Goal: Task Accomplishment & Management: Complete application form

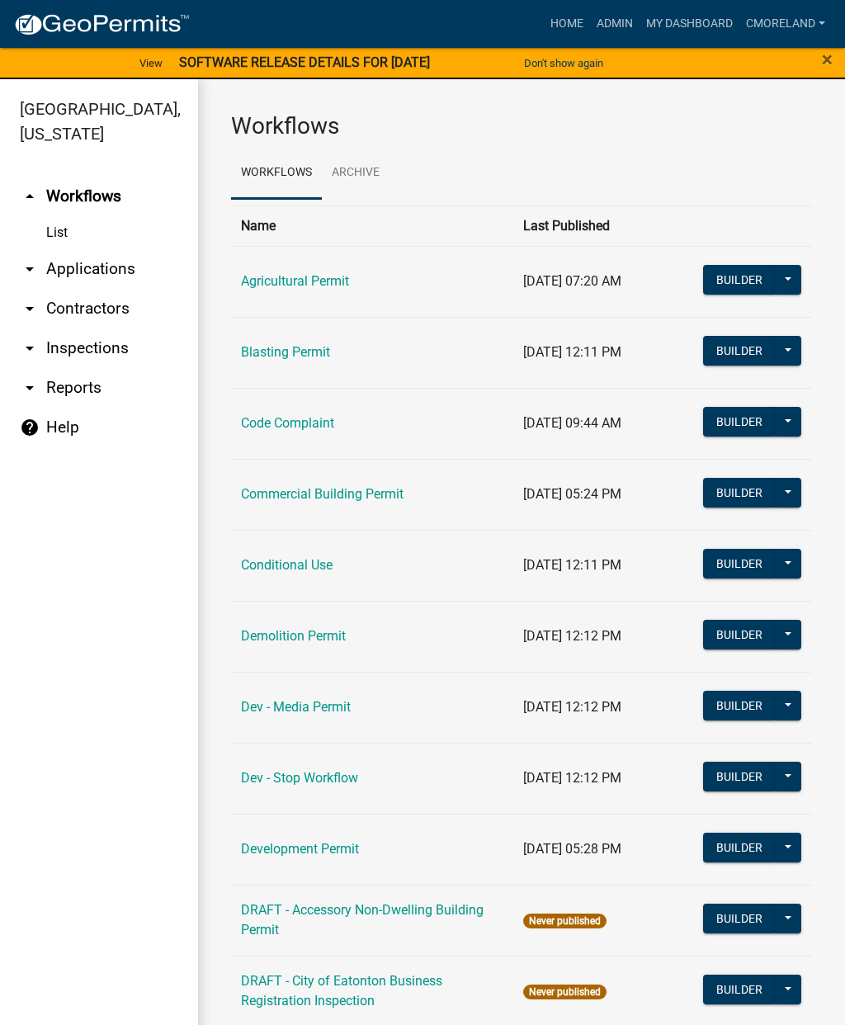
click at [607, 31] on link "Admin" at bounding box center [615, 23] width 50 height 31
click at [107, 349] on link "arrow_drop_down Inspections" at bounding box center [99, 348] width 198 height 40
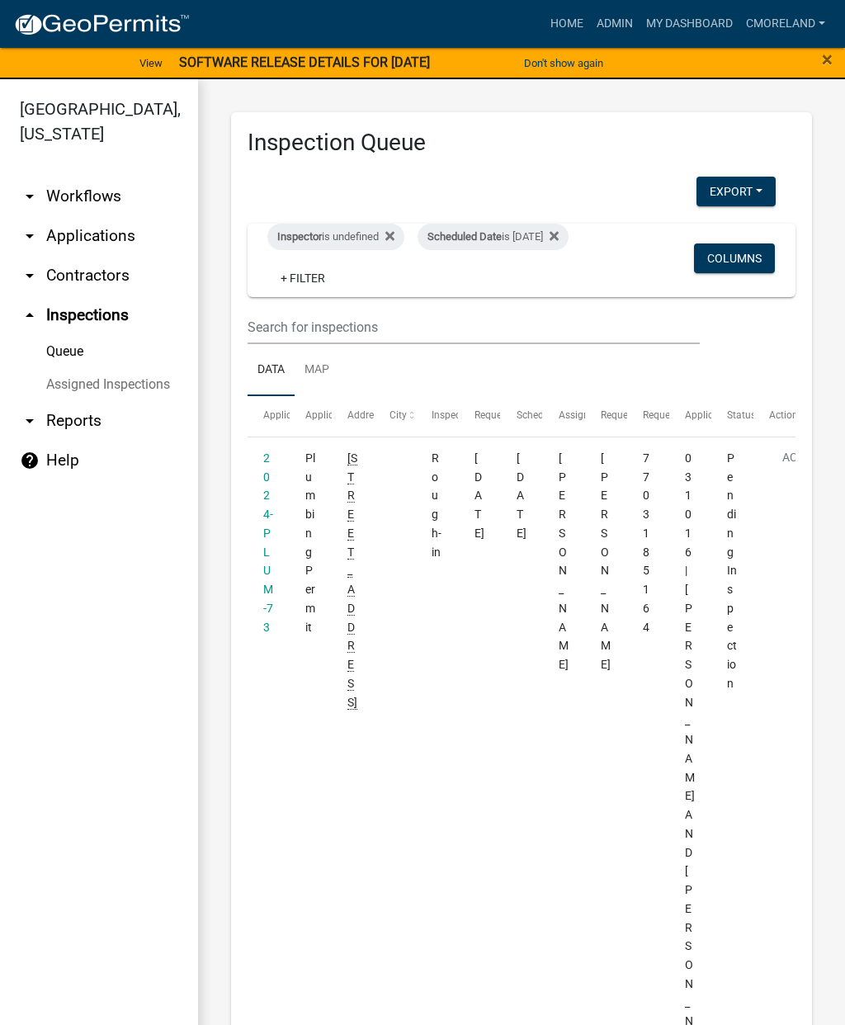
click at [543, 250] on fa-icon at bounding box center [551, 237] width 16 height 26
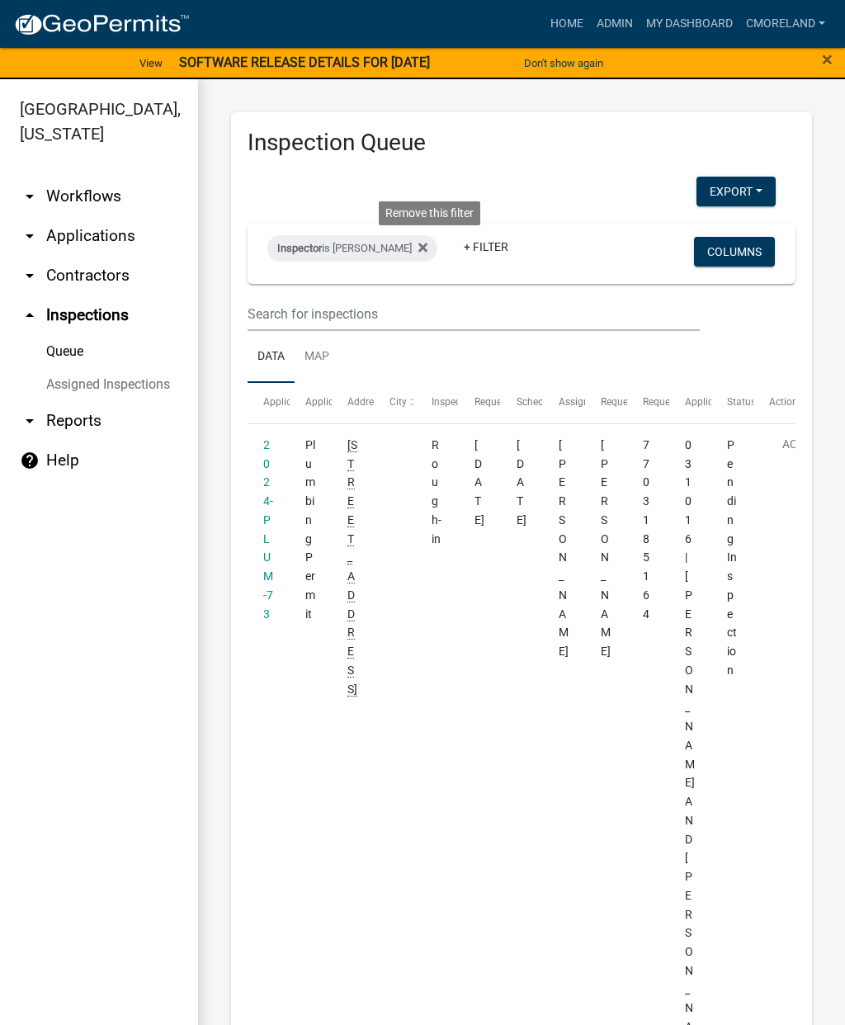
click at [394, 236] on div "Inspector is [PERSON_NAME] Remove this filter" at bounding box center [352, 248] width 170 height 26
select select "a0ea4169-8540-4a2c-b9f4-cf4c1ffdeb95"
select select "2: 50"
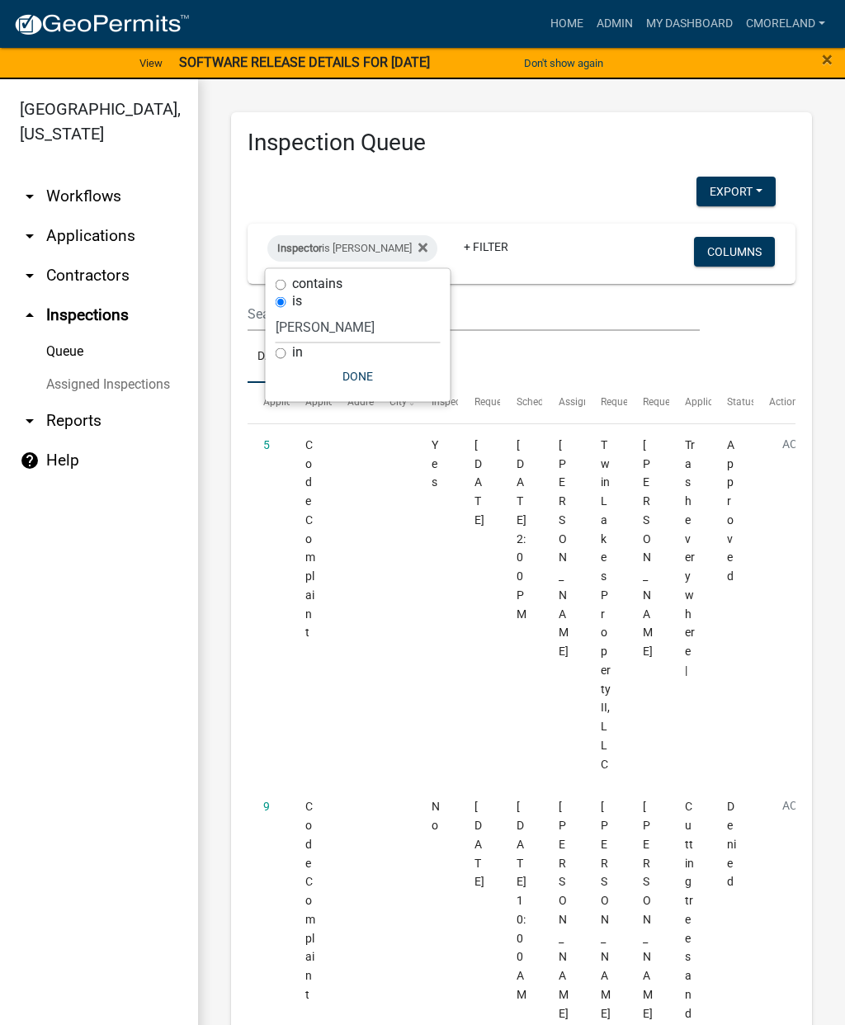
click at [427, 243] on icon at bounding box center [422, 247] width 9 height 13
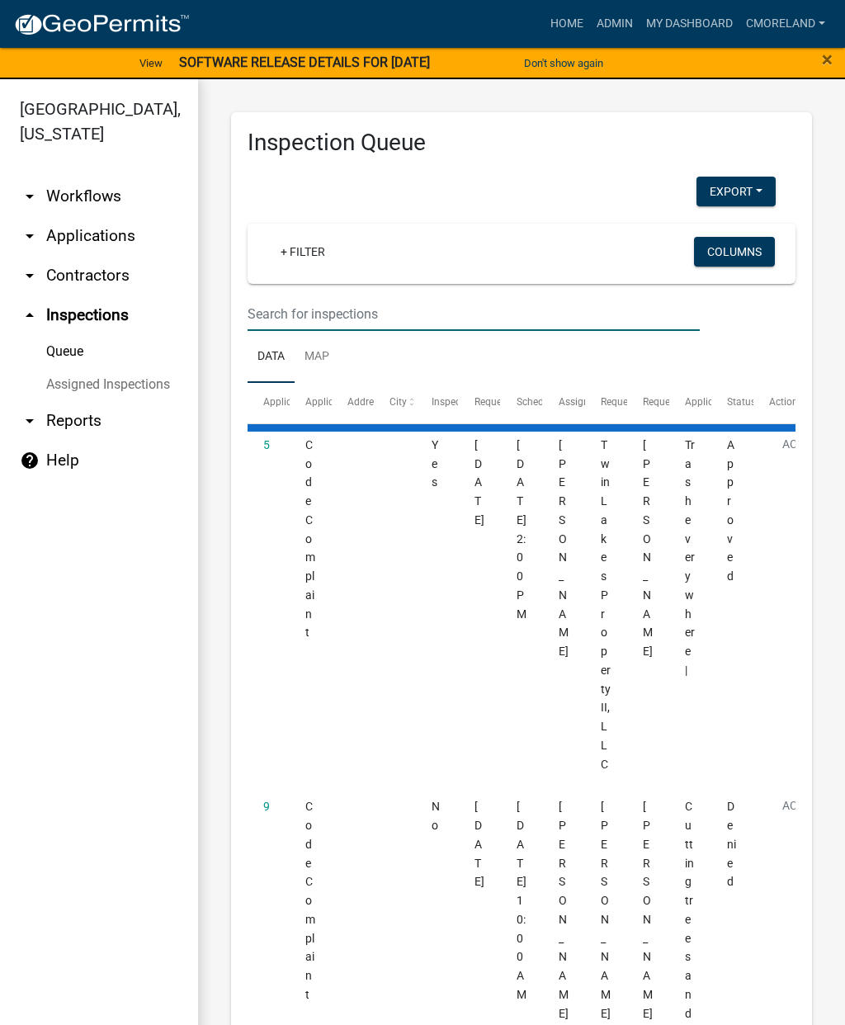
click at [323, 307] on input "text" at bounding box center [474, 314] width 452 height 34
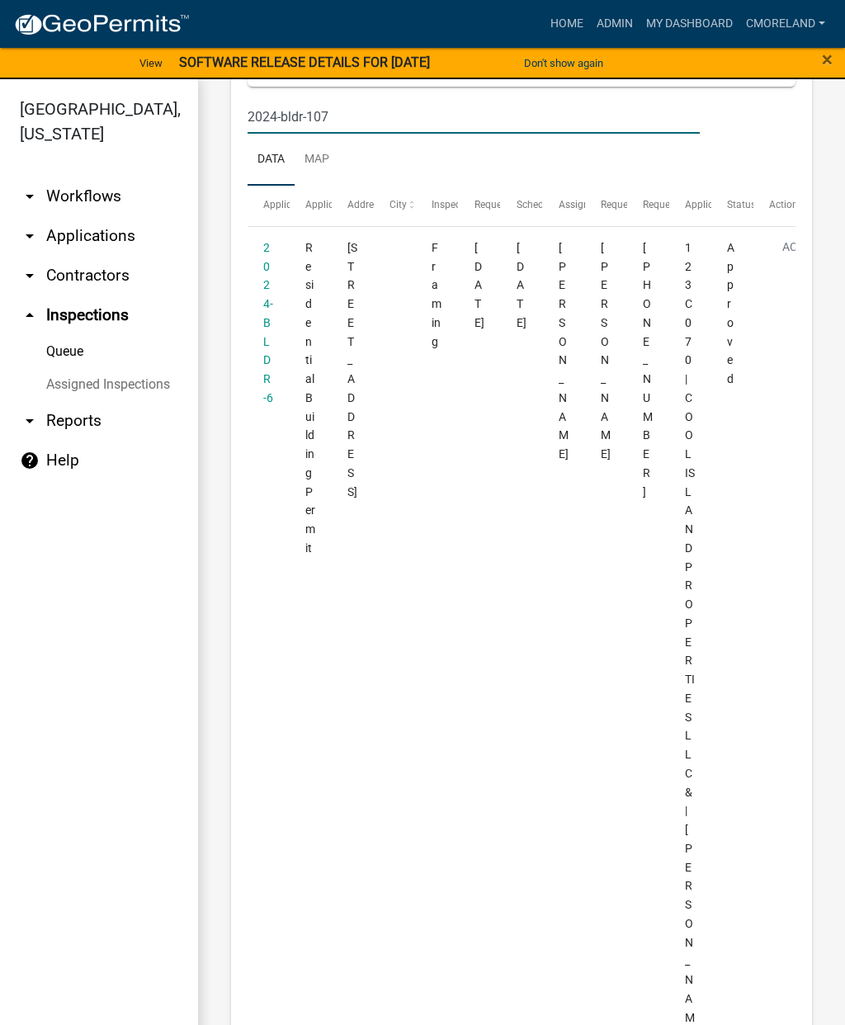
scroll to position [216, 0]
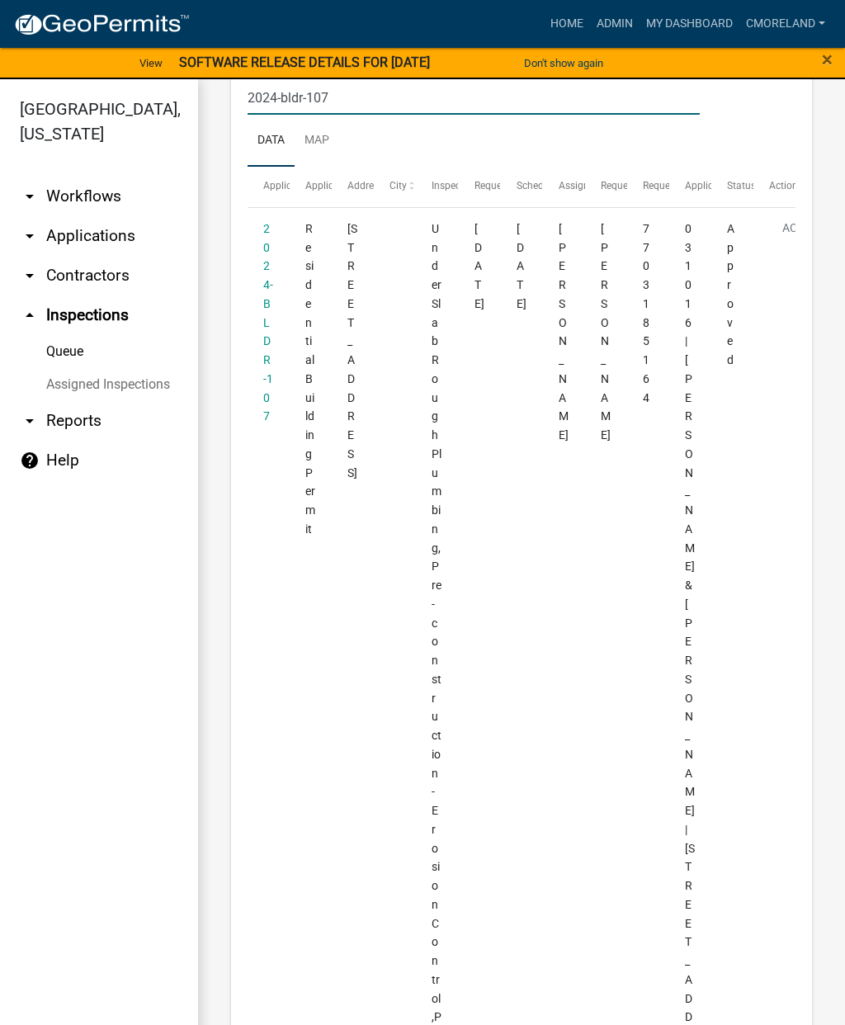
type input "2024-bldr-107"
click at [267, 286] on link "2024-BLDR-107" at bounding box center [268, 322] width 10 height 201
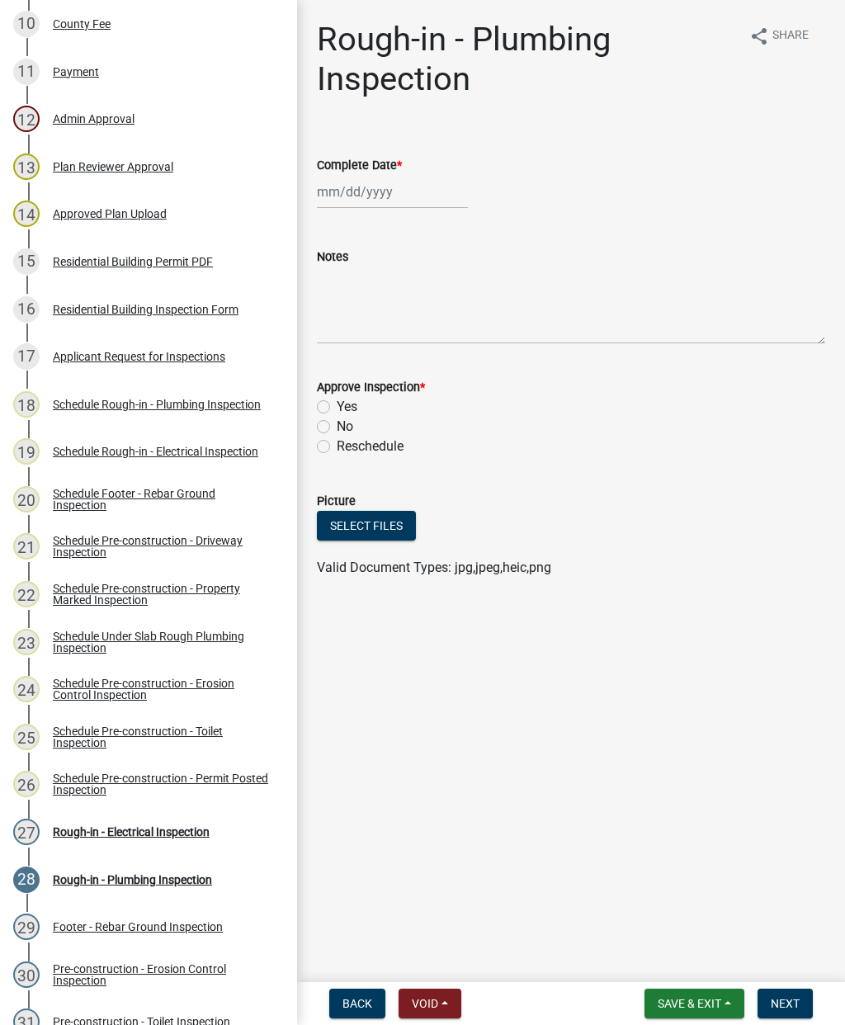
scroll to position [709, 0]
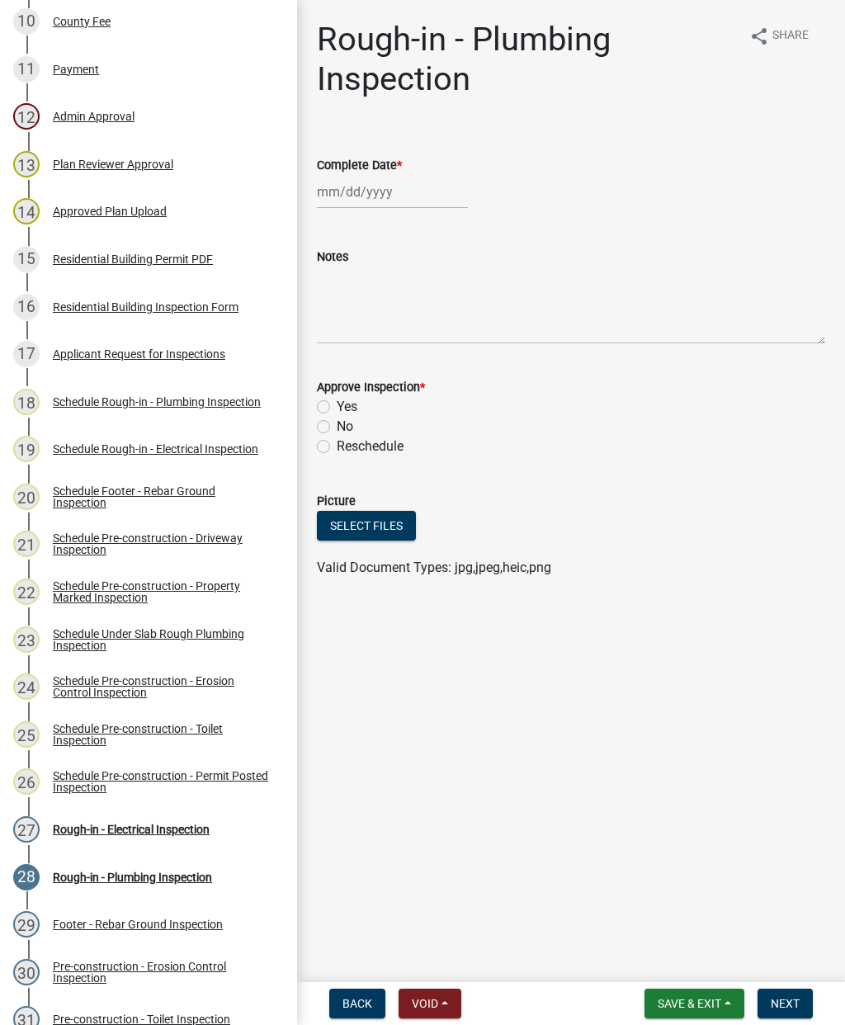
click at [216, 313] on div "16 Residential Building Inspection Form" at bounding box center [141, 307] width 257 height 26
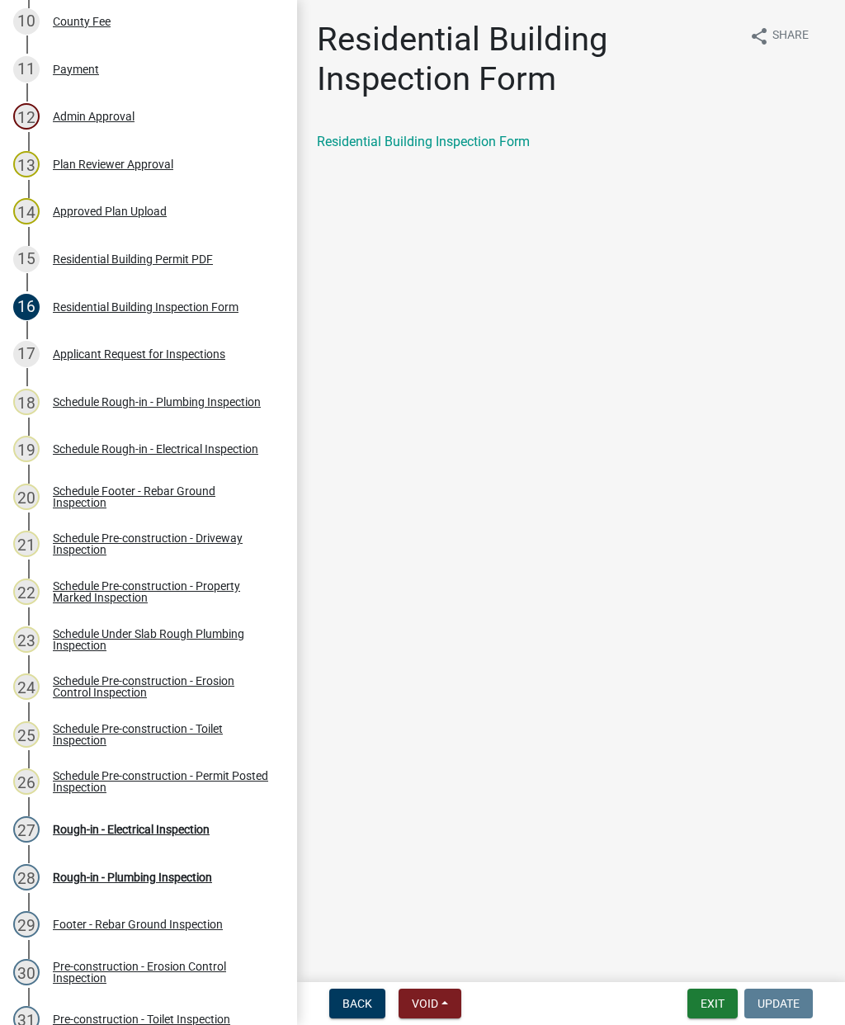
click at [487, 135] on link "Residential Building Inspection Form" at bounding box center [423, 142] width 213 height 16
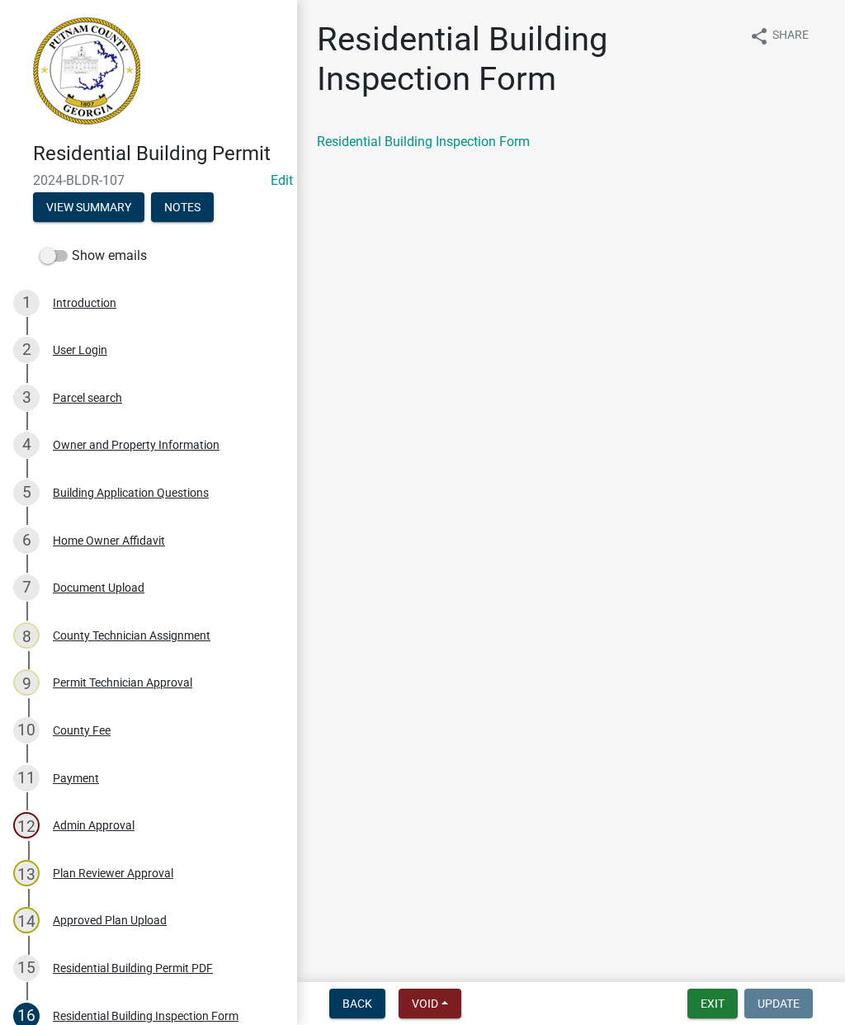
scroll to position [0, 0]
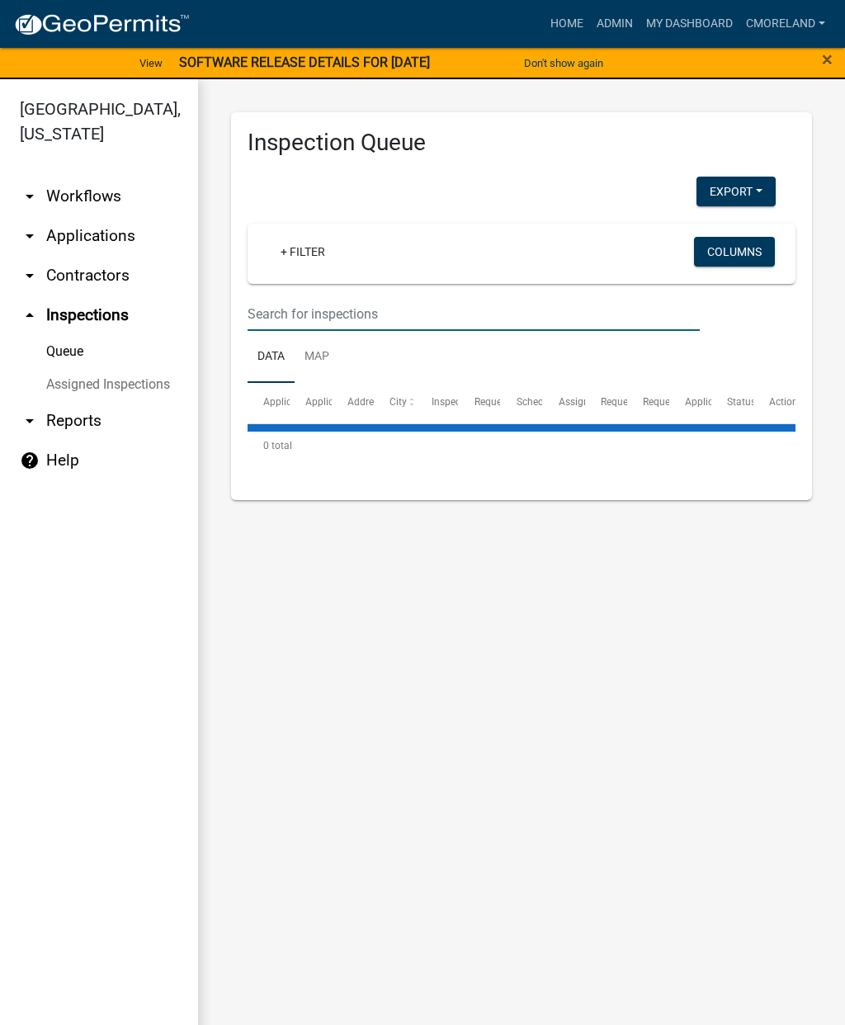
click at [309, 304] on input "text" at bounding box center [474, 314] width 452 height 34
select select "2: 50"
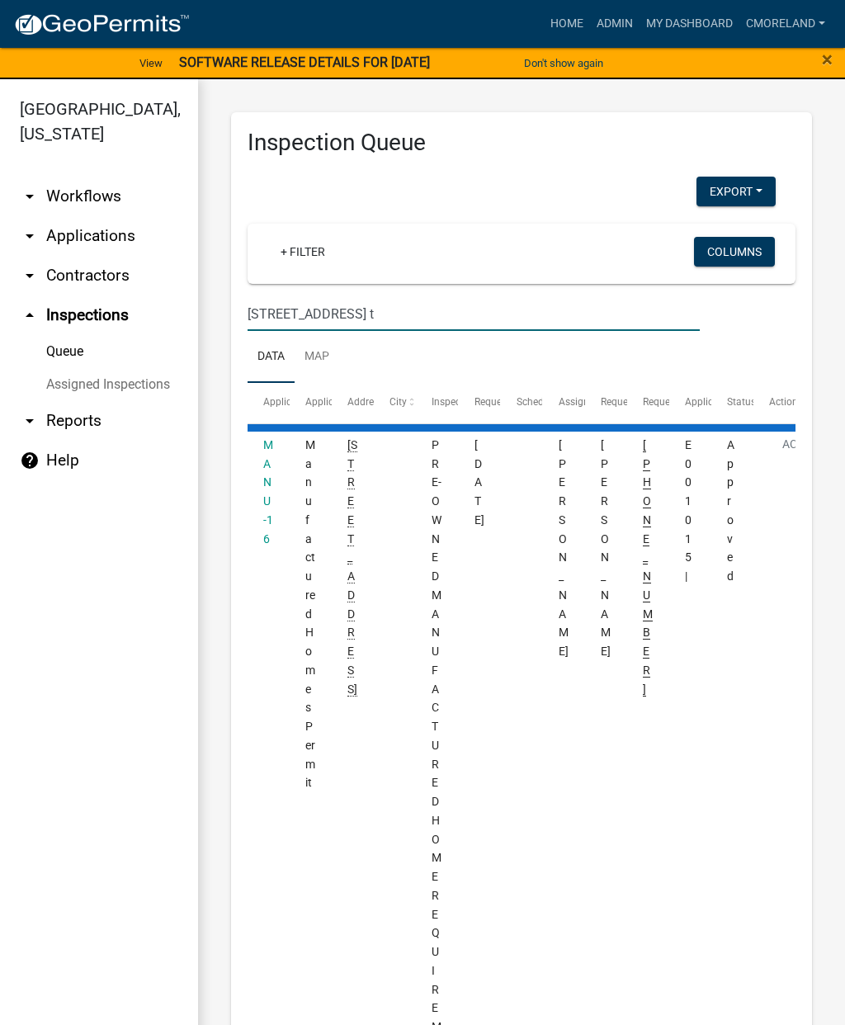
type input "[STREET_ADDRESS]"
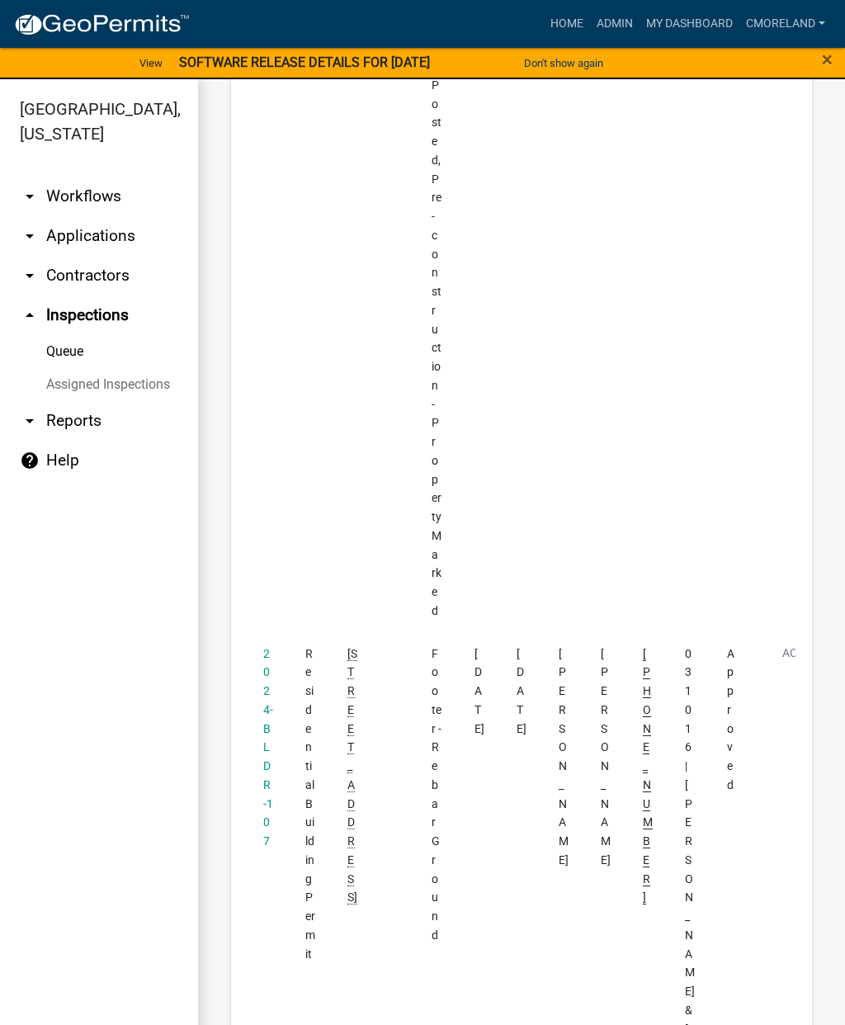
scroll to position [2160, 0]
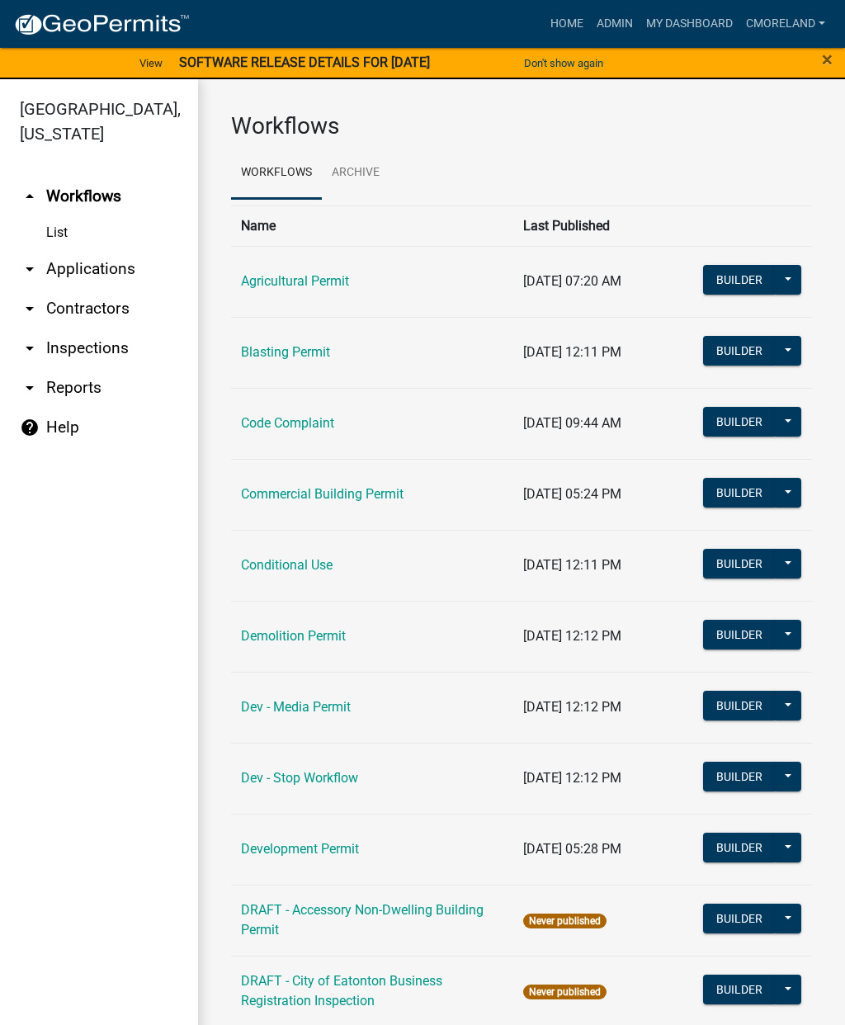
click at [93, 361] on link "arrow_drop_down Inspections" at bounding box center [99, 348] width 198 height 40
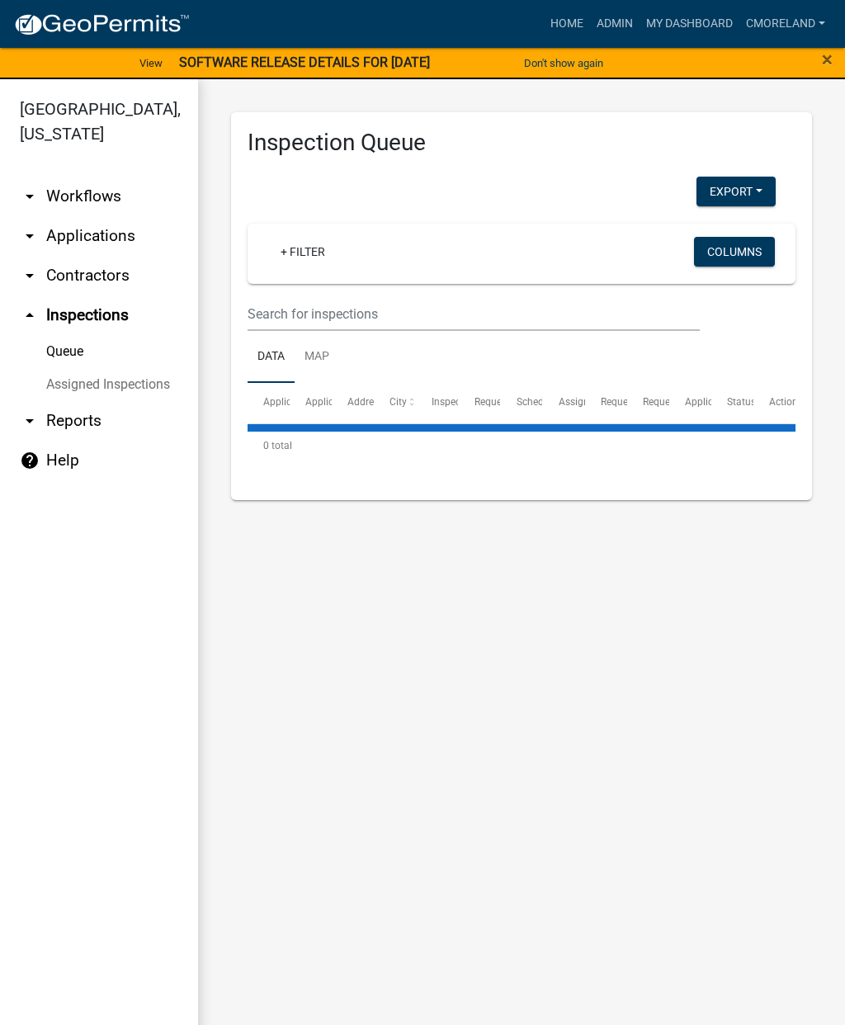
select select "2: 50"
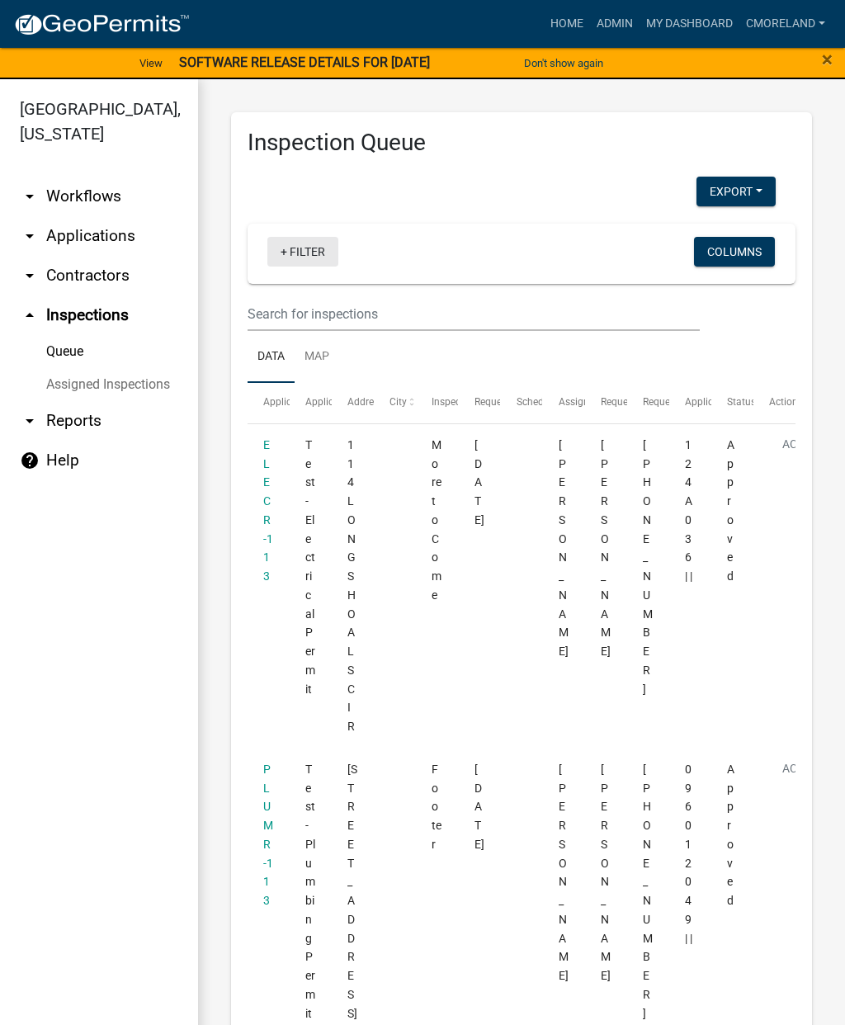
click at [312, 244] on link "+ Filter" at bounding box center [302, 252] width 71 height 30
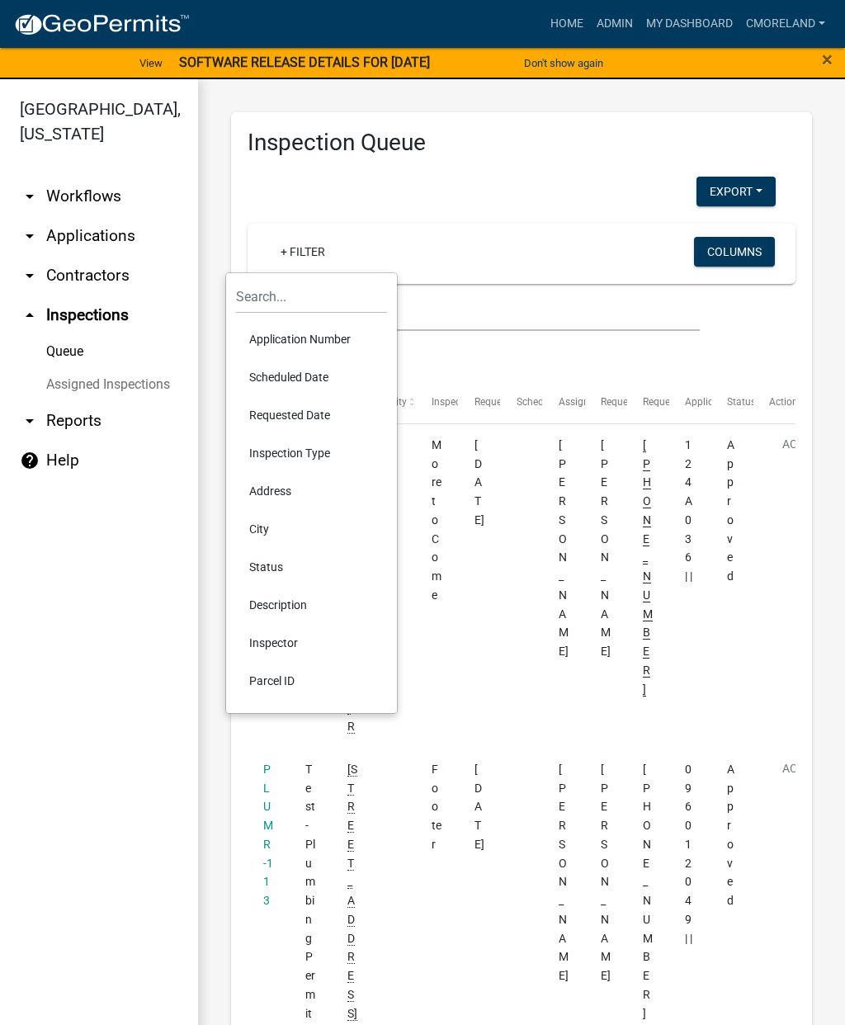
click at [280, 373] on li "Scheduled Date" at bounding box center [311, 377] width 151 height 38
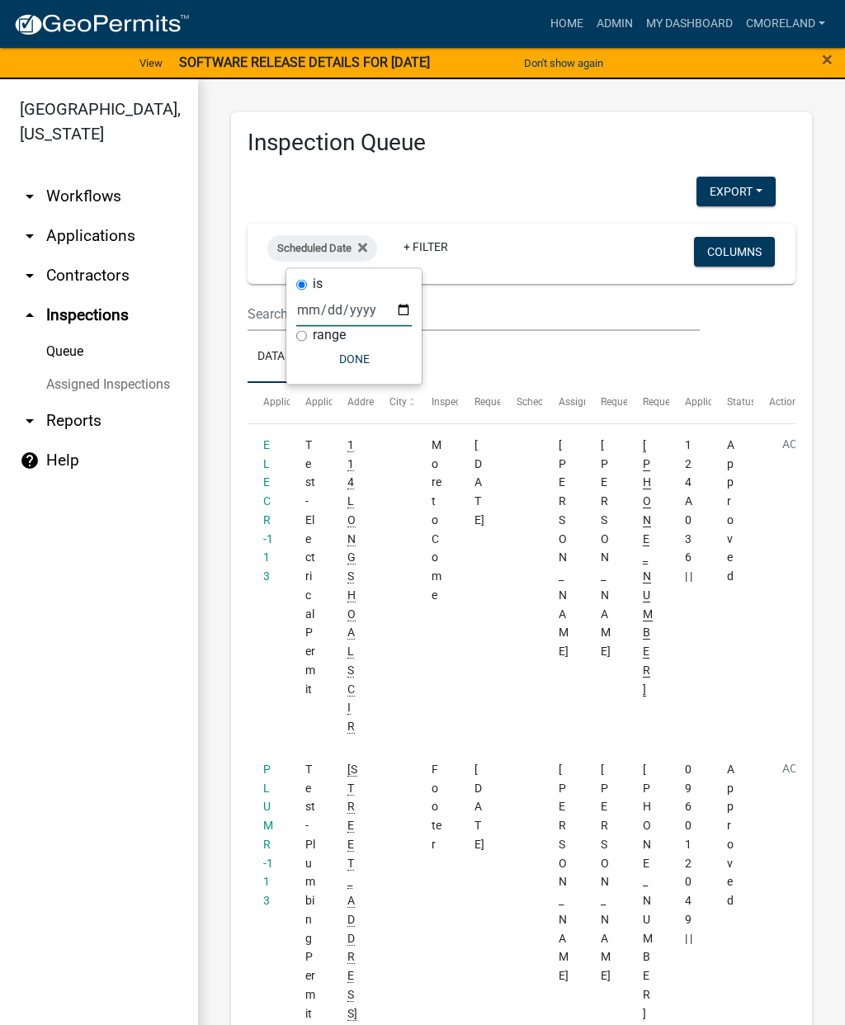
click at [341, 294] on input "date" at bounding box center [354, 310] width 116 height 34
type input "[DATE]"
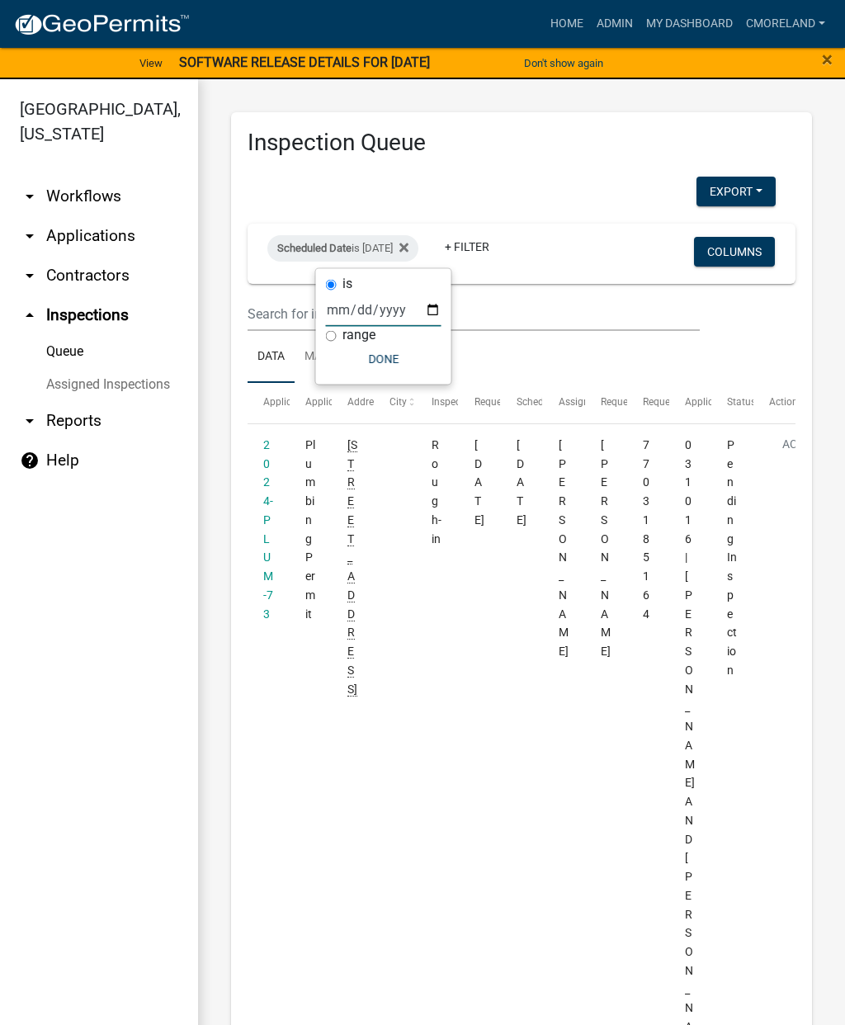
click at [357, 368] on button "Done" at bounding box center [384, 359] width 116 height 30
click at [502, 243] on link "+ Filter" at bounding box center [467, 247] width 71 height 30
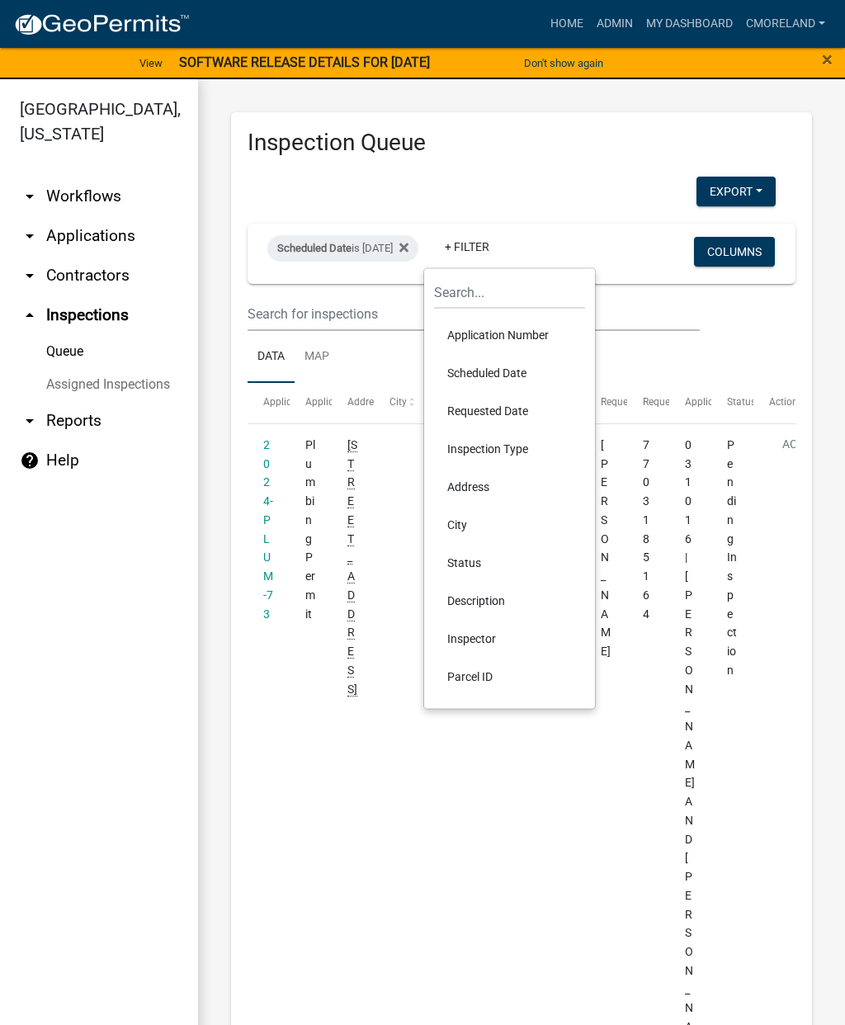
click at [453, 635] on li "Inspector" at bounding box center [509, 639] width 151 height 38
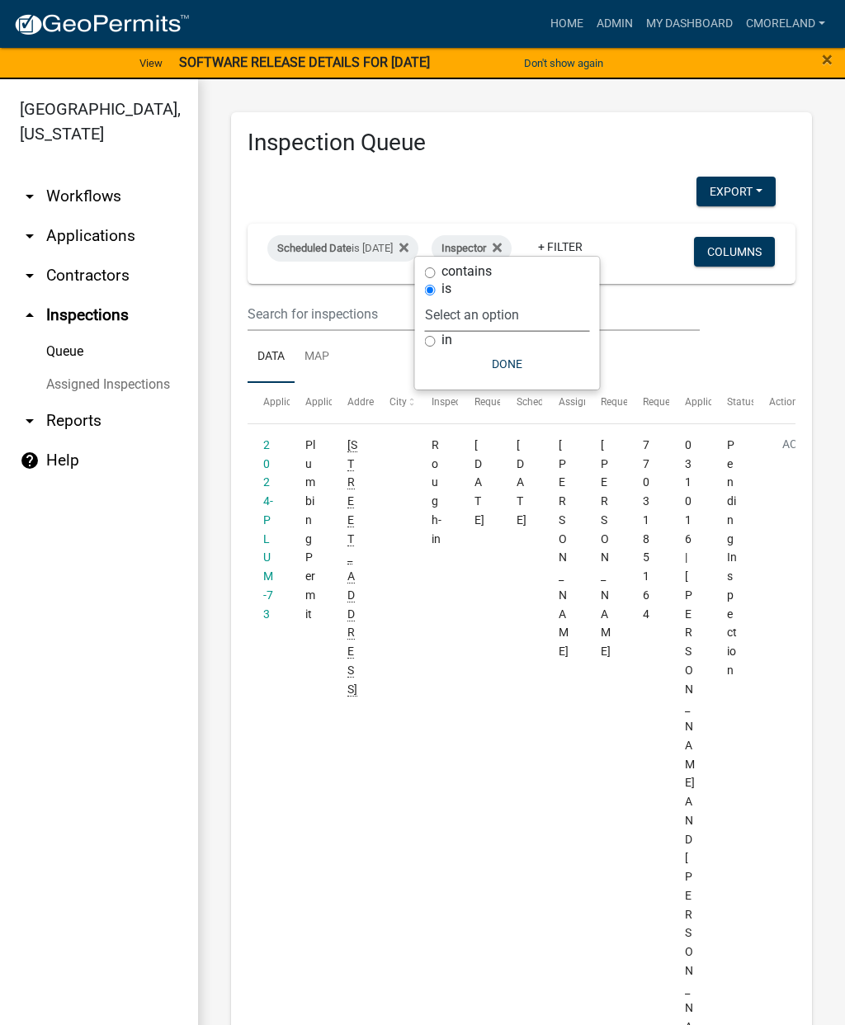
click at [554, 299] on select "Select an option None [PERSON_NAME] [PERSON_NAME] [PERSON_NAME] Quistan [PERSON…" at bounding box center [507, 315] width 165 height 34
select select "a0ea4169-8540-4a2c-b9f4-cf4c1ffdeb95"
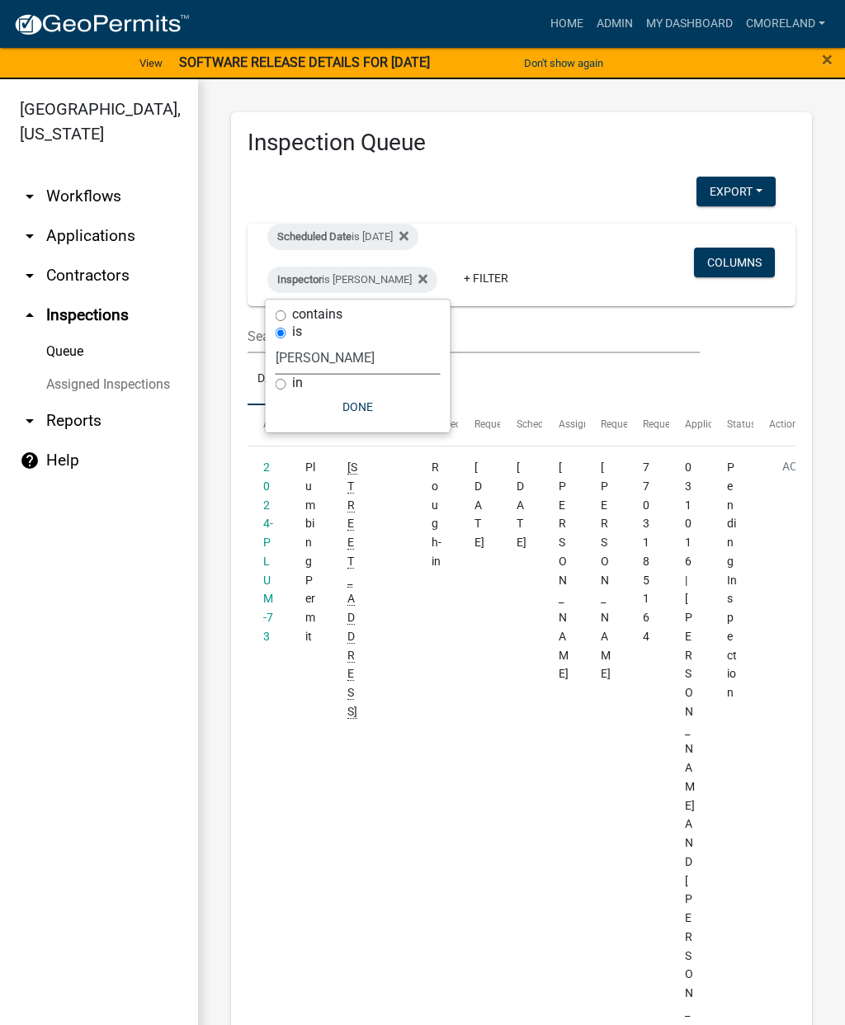
click at [367, 415] on button "Done" at bounding box center [358, 407] width 165 height 30
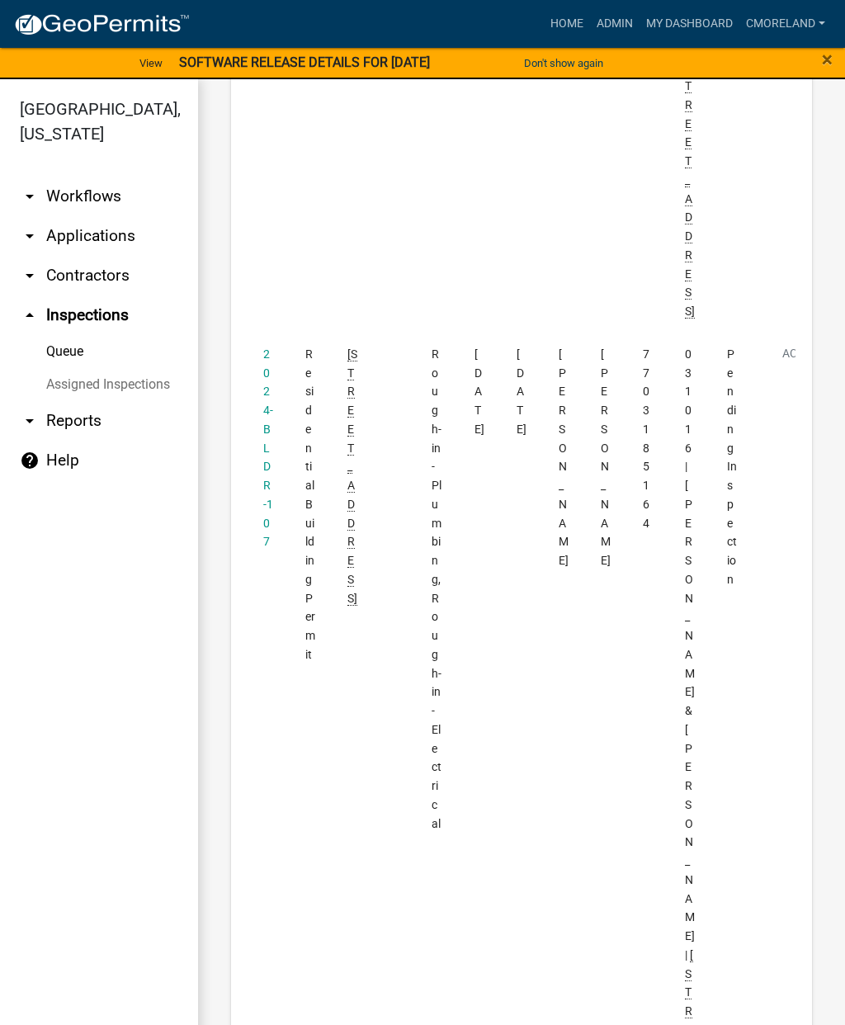
scroll to position [1981, 0]
click at [266, 329] on link "2024-BLDR-107" at bounding box center [268, 429] width 10 height 201
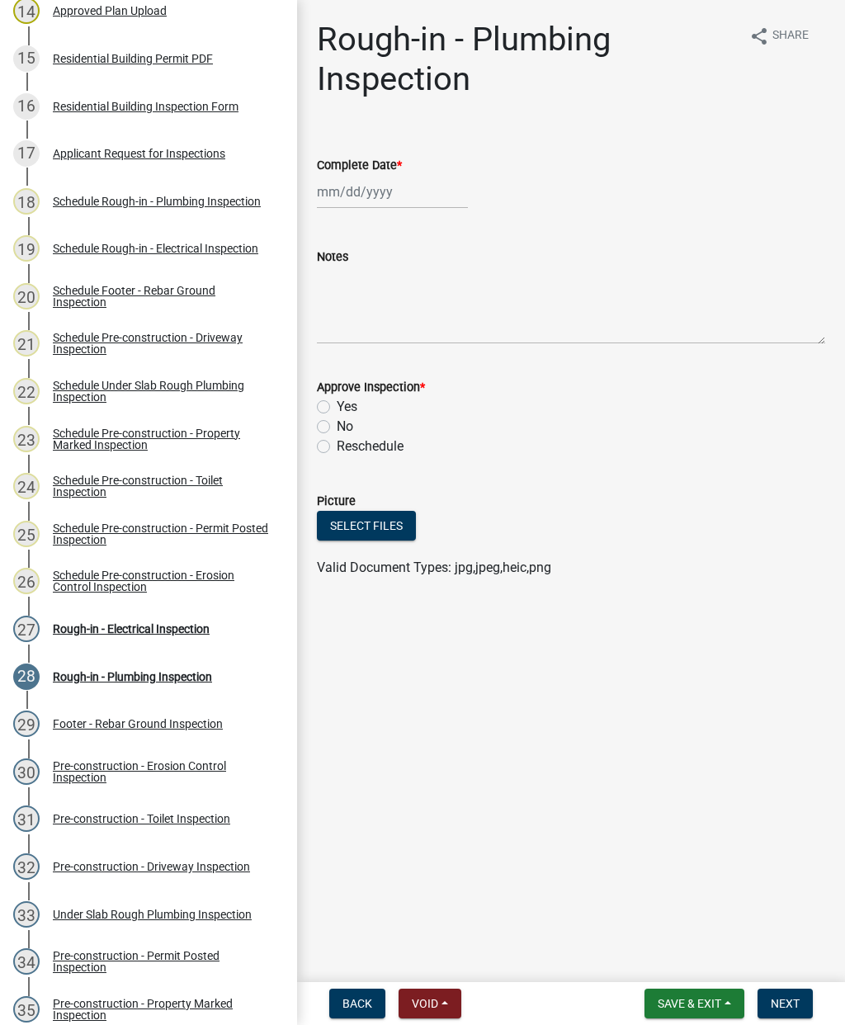
scroll to position [871, 0]
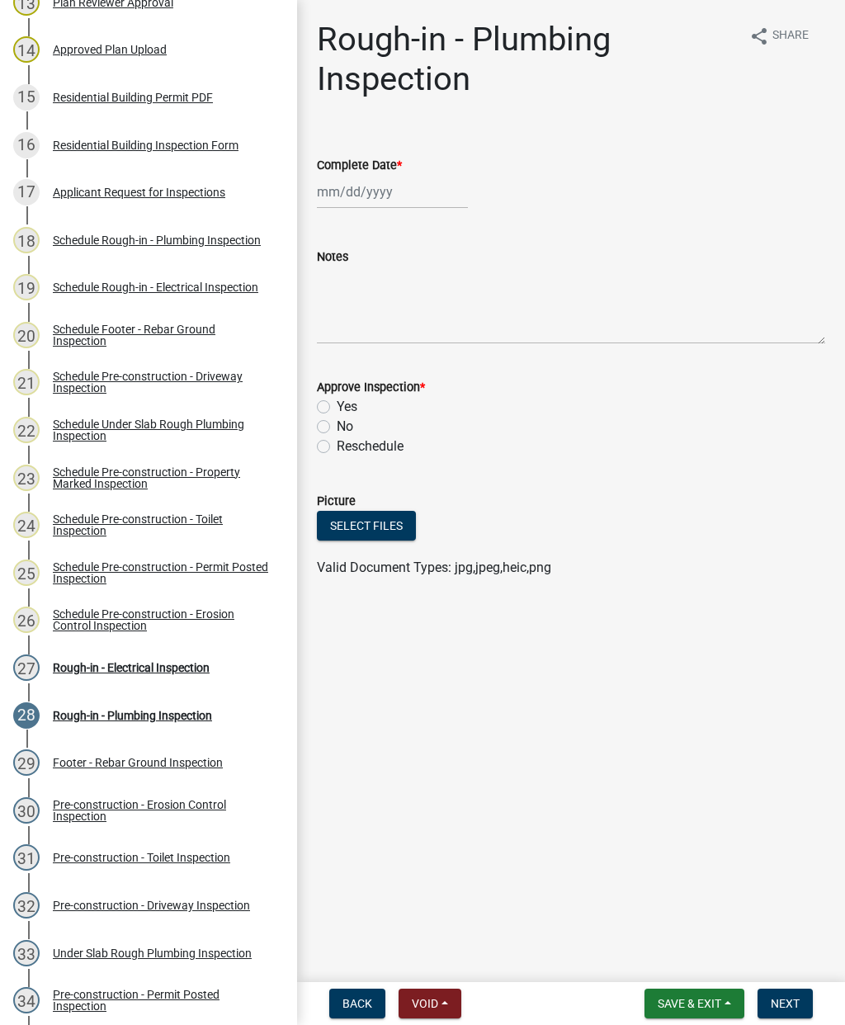
click at [149, 191] on div "Applicant Request for Inspections" at bounding box center [139, 192] width 172 height 12
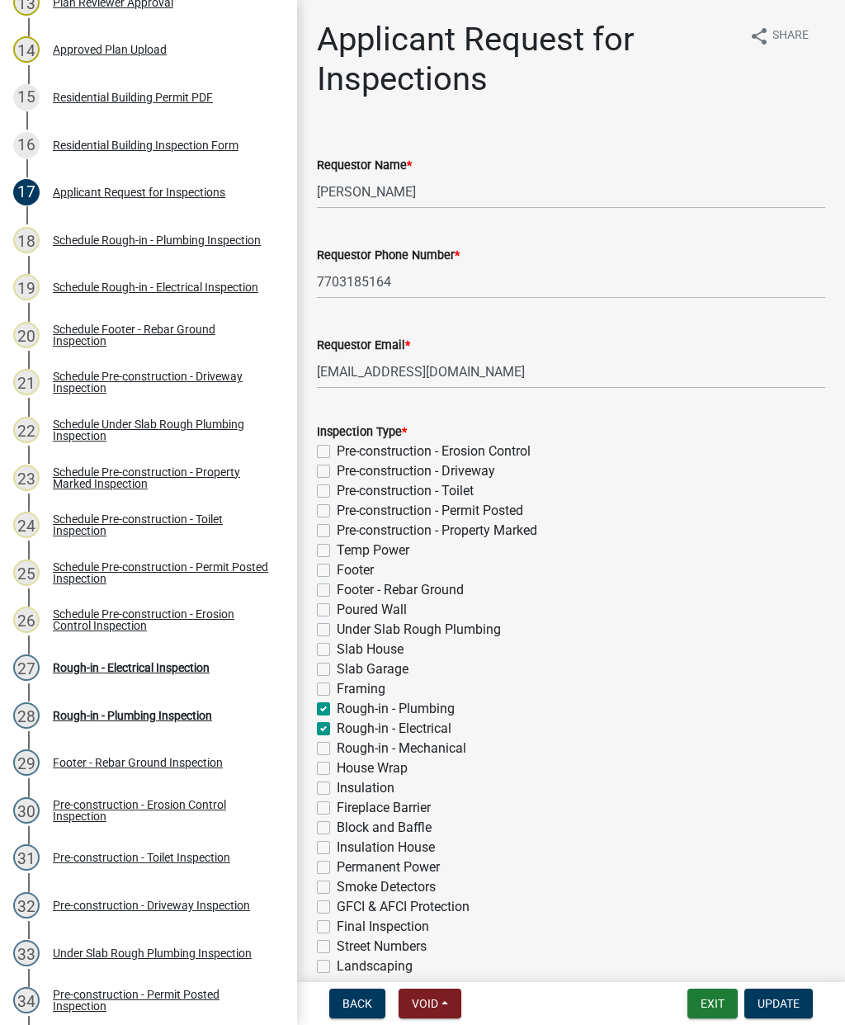
click at [337, 695] on label "Framing" at bounding box center [361, 689] width 49 height 20
click at [337, 690] on input "Framing" at bounding box center [342, 684] width 11 height 11
checkbox input "true"
checkbox input "false"
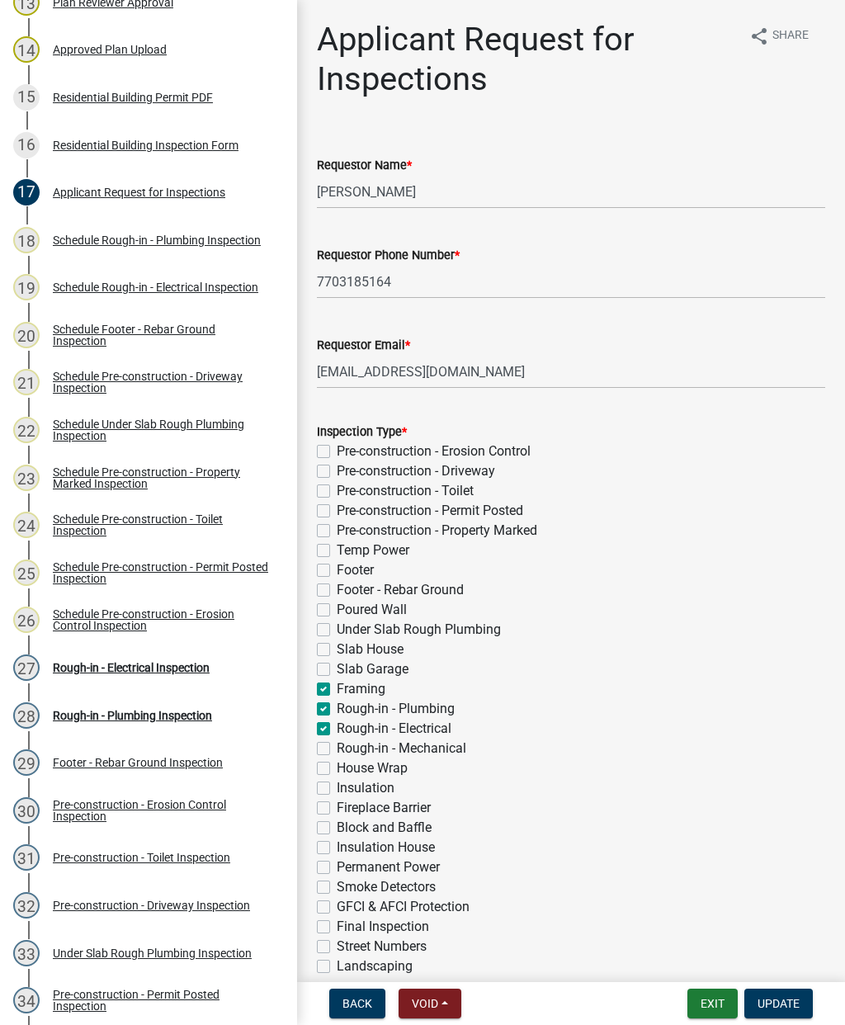
checkbox input "false"
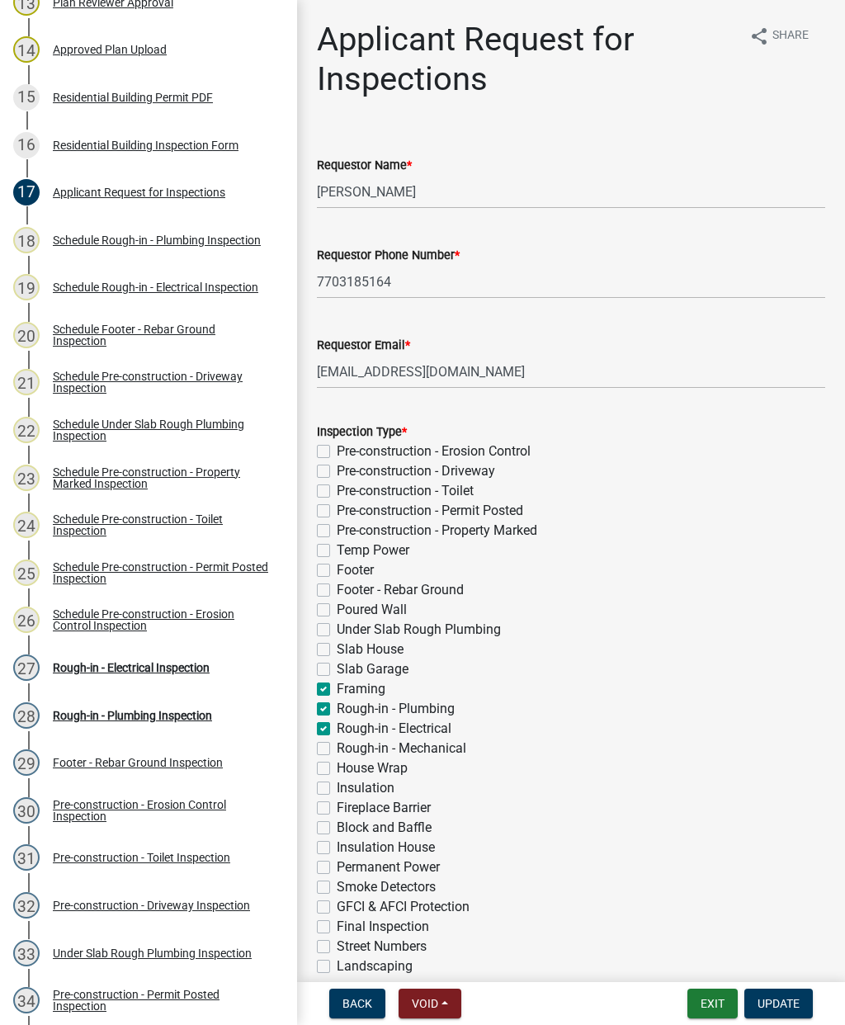
checkbox input "false"
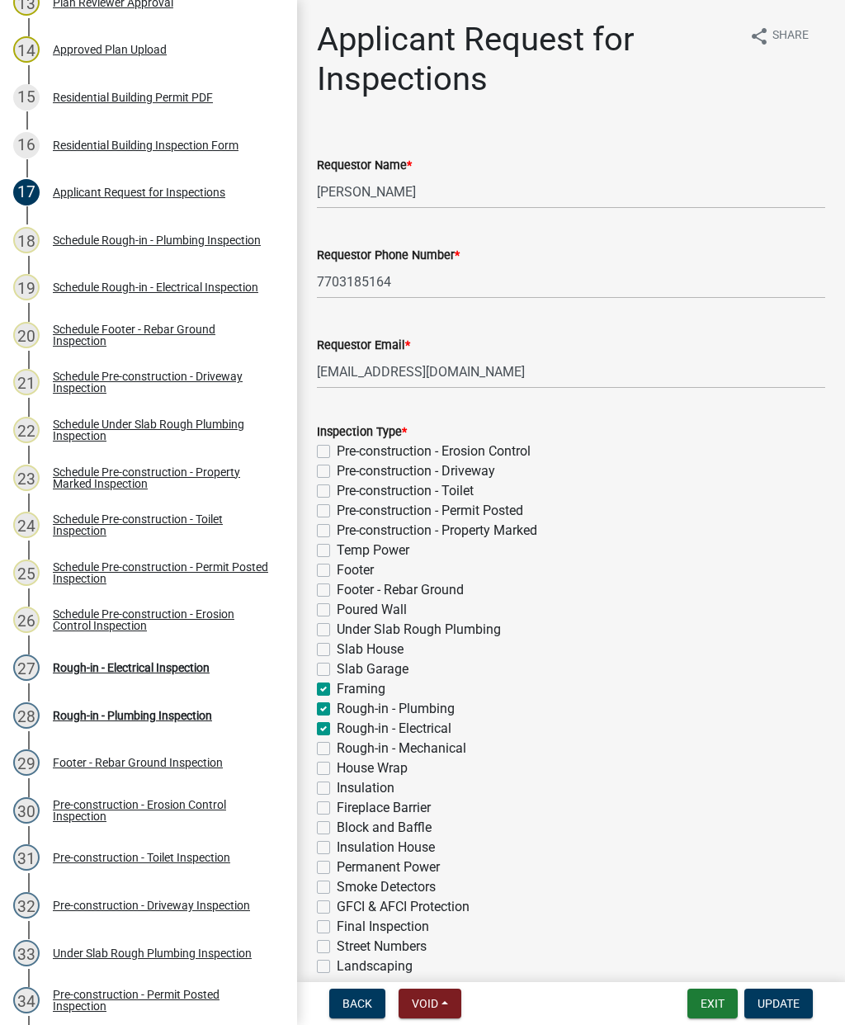
checkbox input "true"
checkbox input "false"
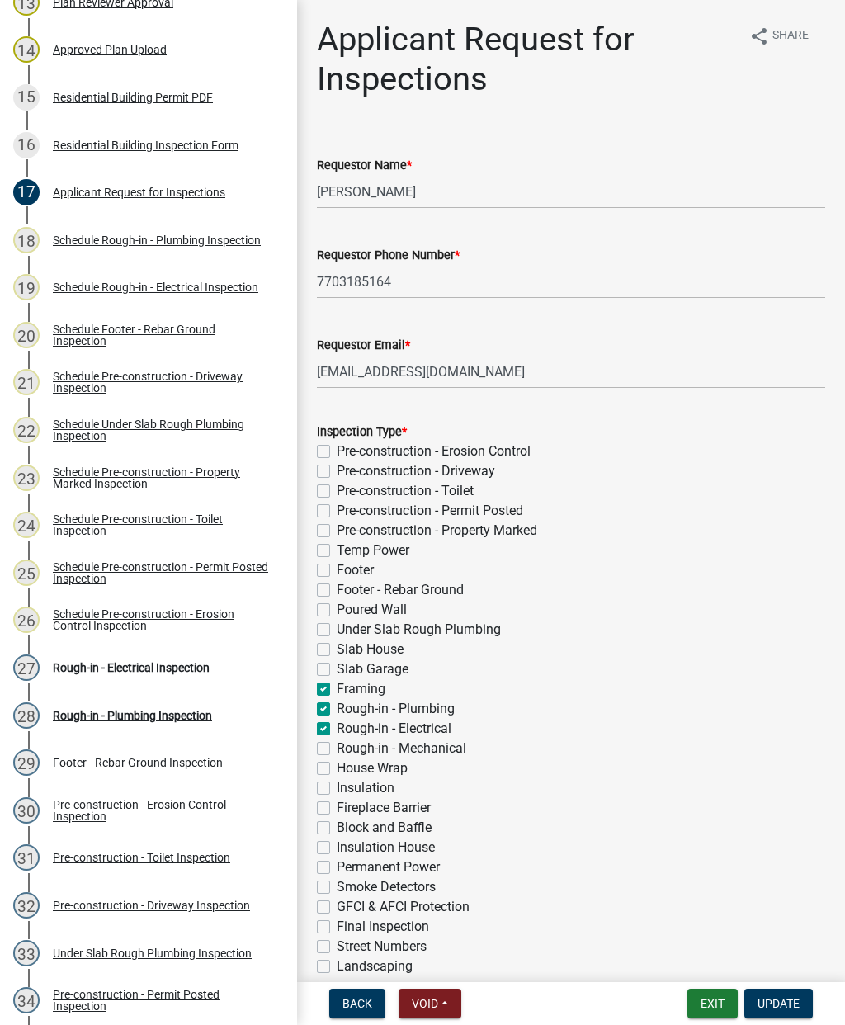
checkbox input "false"
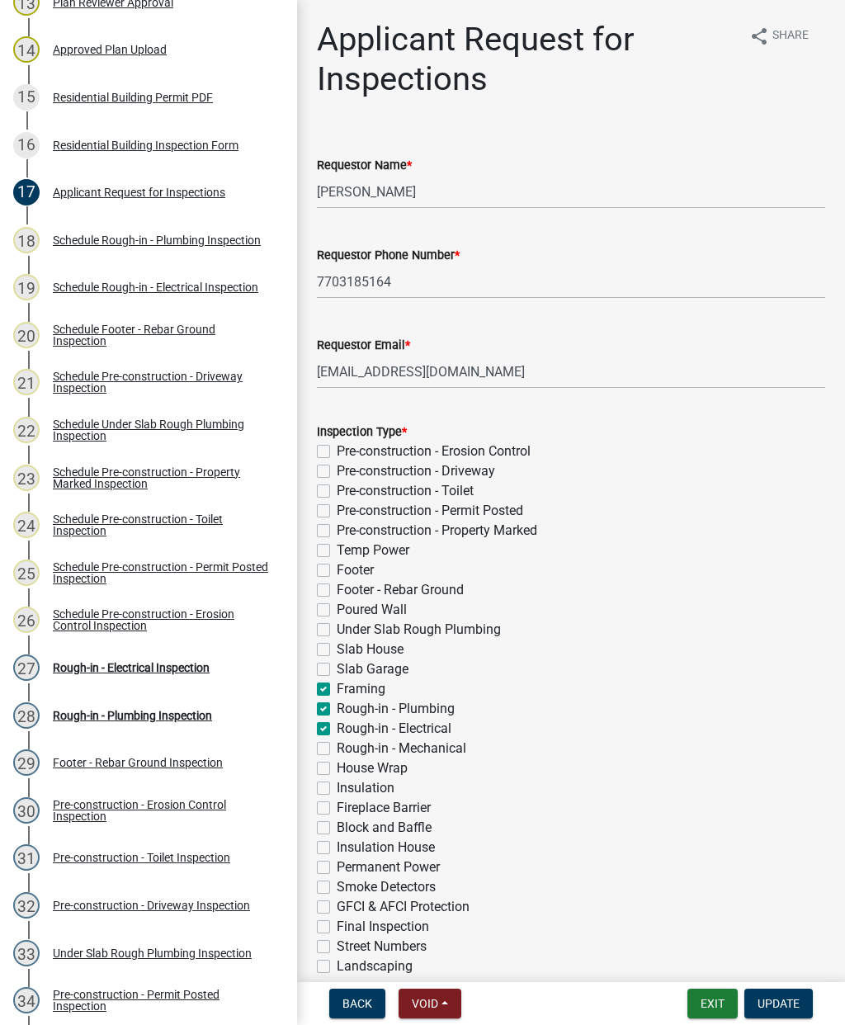
checkbox input "false"
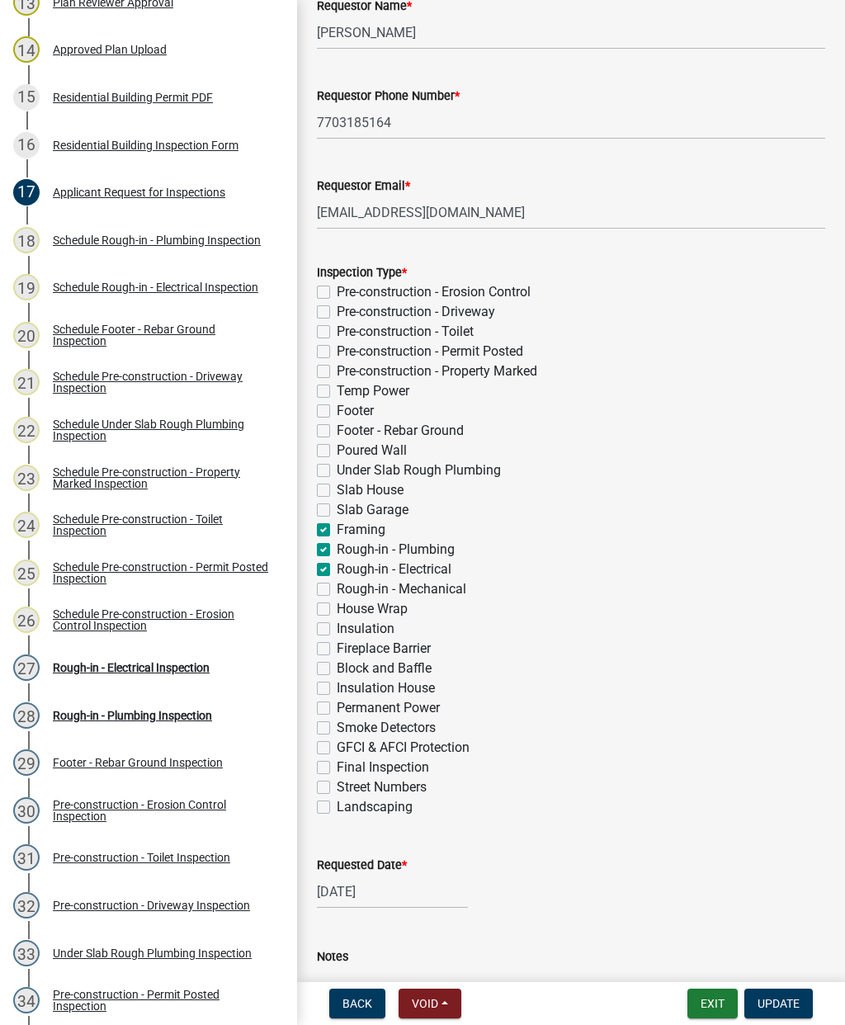
scroll to position [160, 0]
click at [337, 605] on label "House Wrap" at bounding box center [372, 608] width 71 height 20
click at [337, 605] on input "House Wrap" at bounding box center [342, 603] width 11 height 11
checkbox input "true"
checkbox input "false"
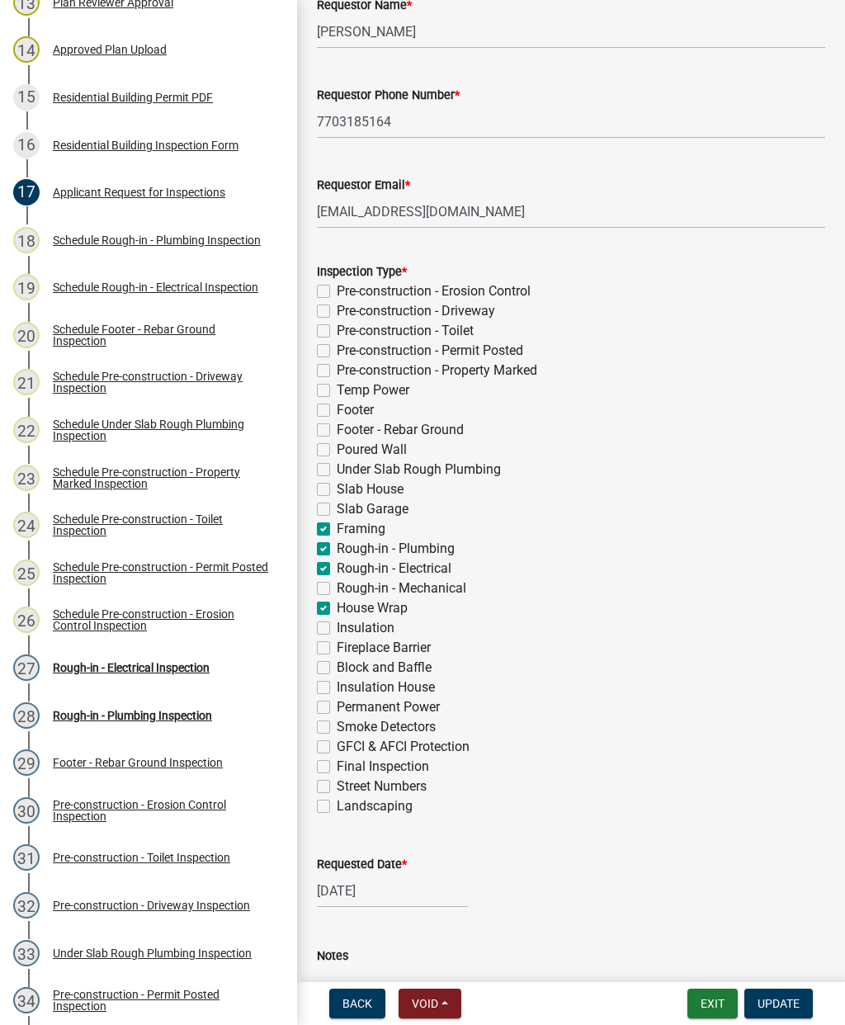
checkbox input "false"
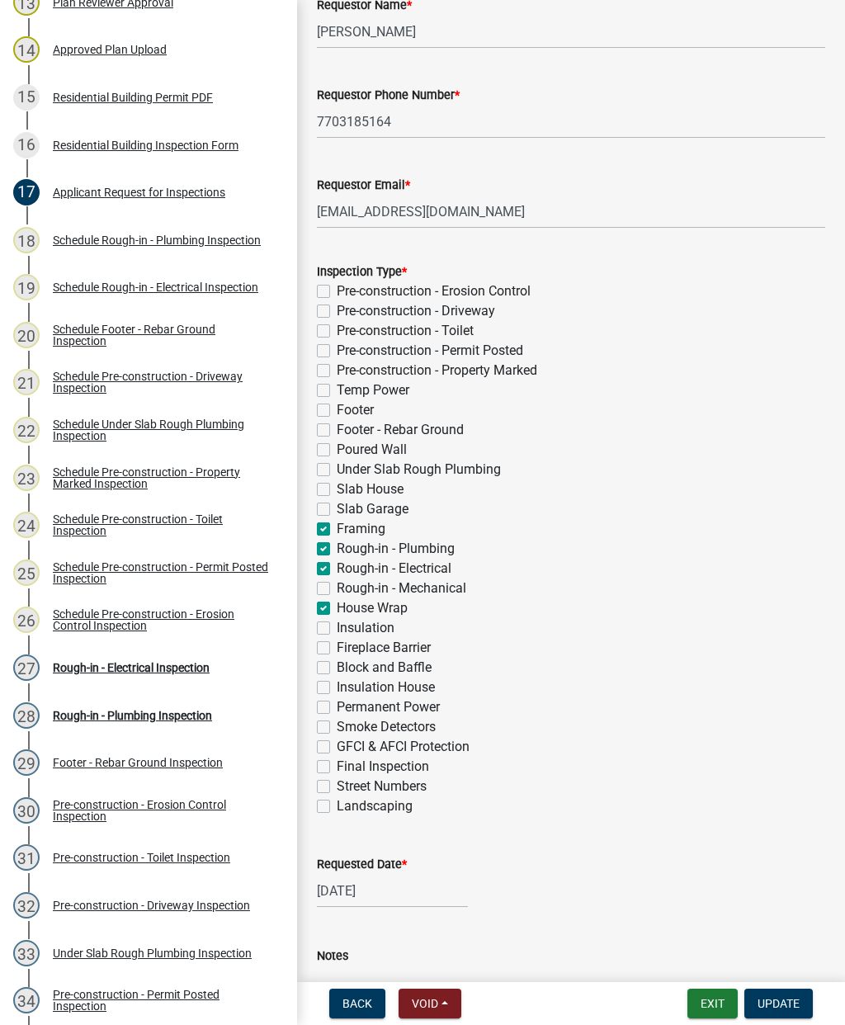
checkbox input "false"
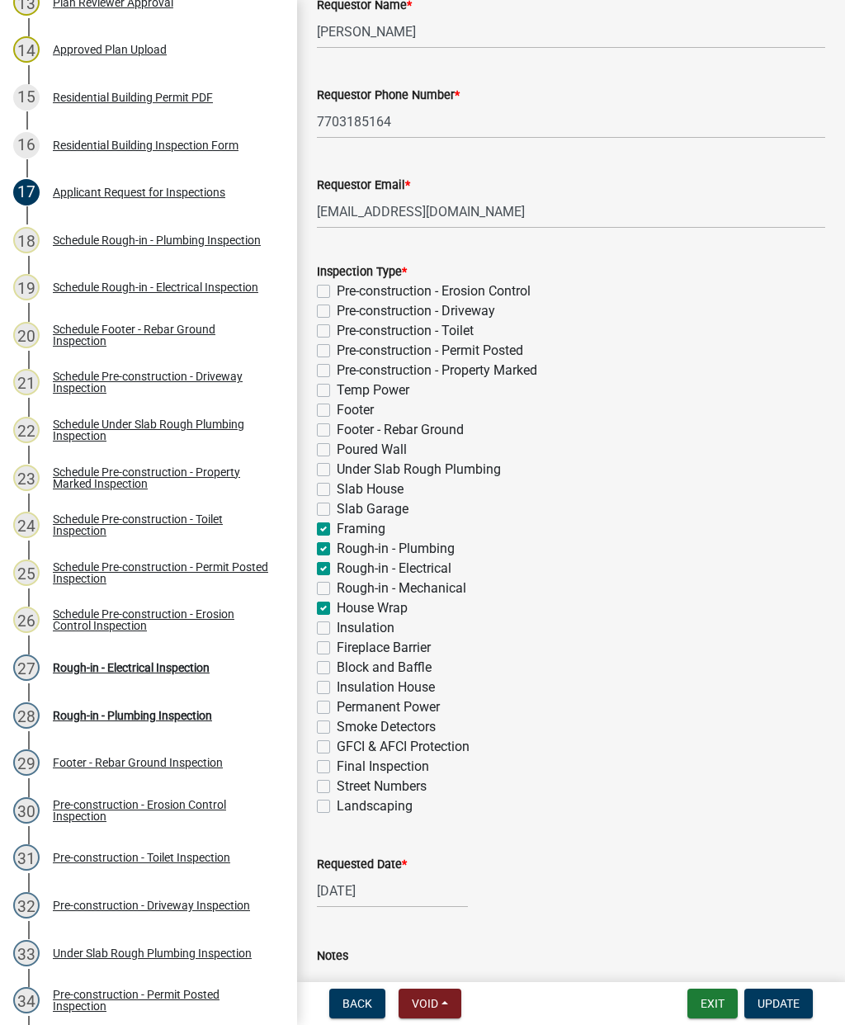
checkbox input "false"
checkbox input "true"
checkbox input "false"
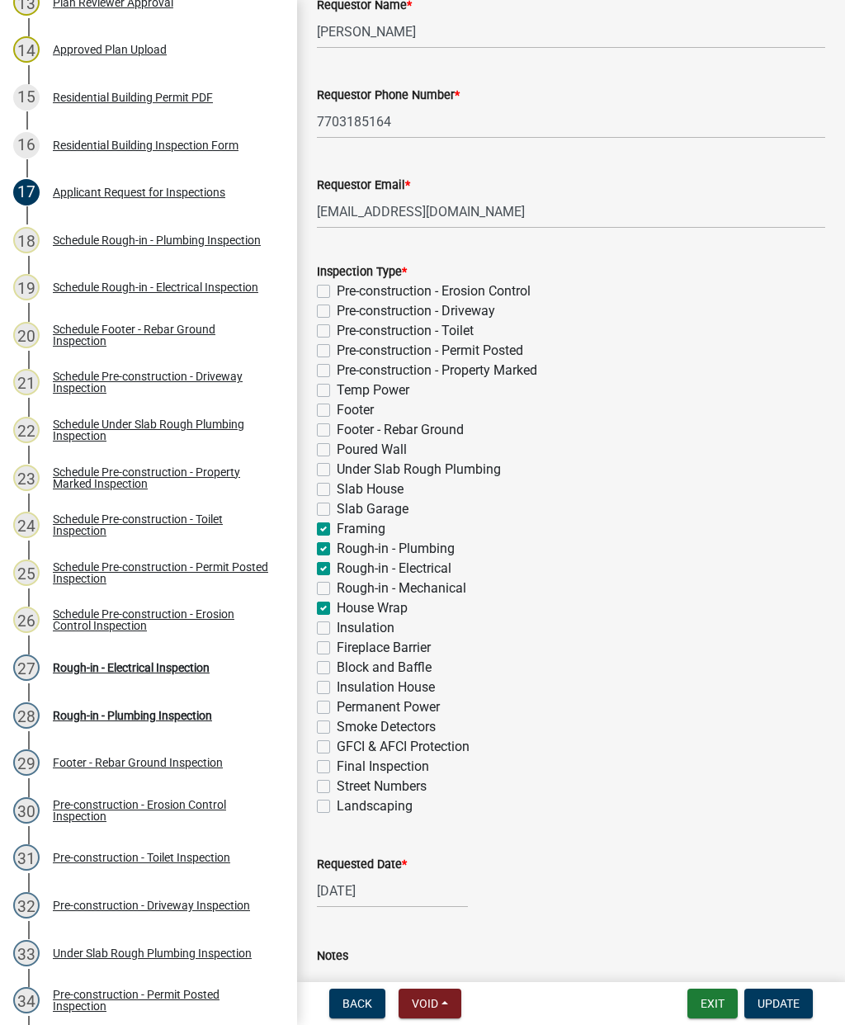
checkbox input "true"
checkbox input "false"
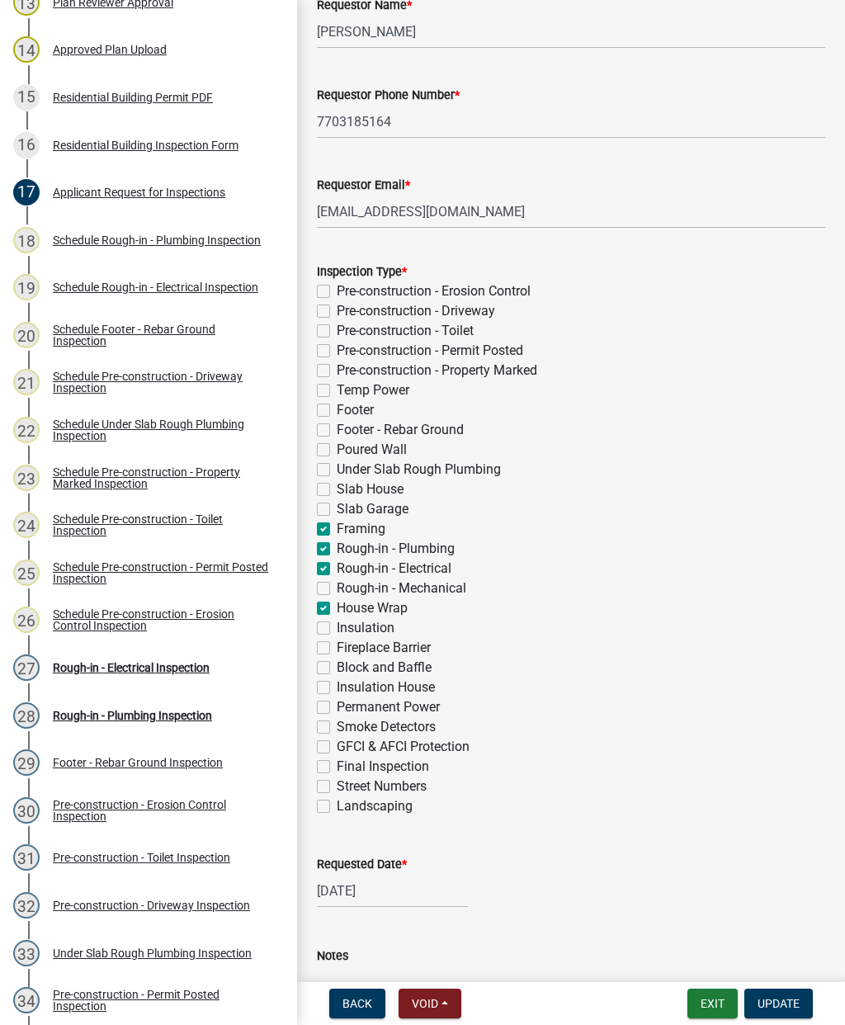
checkbox input "false"
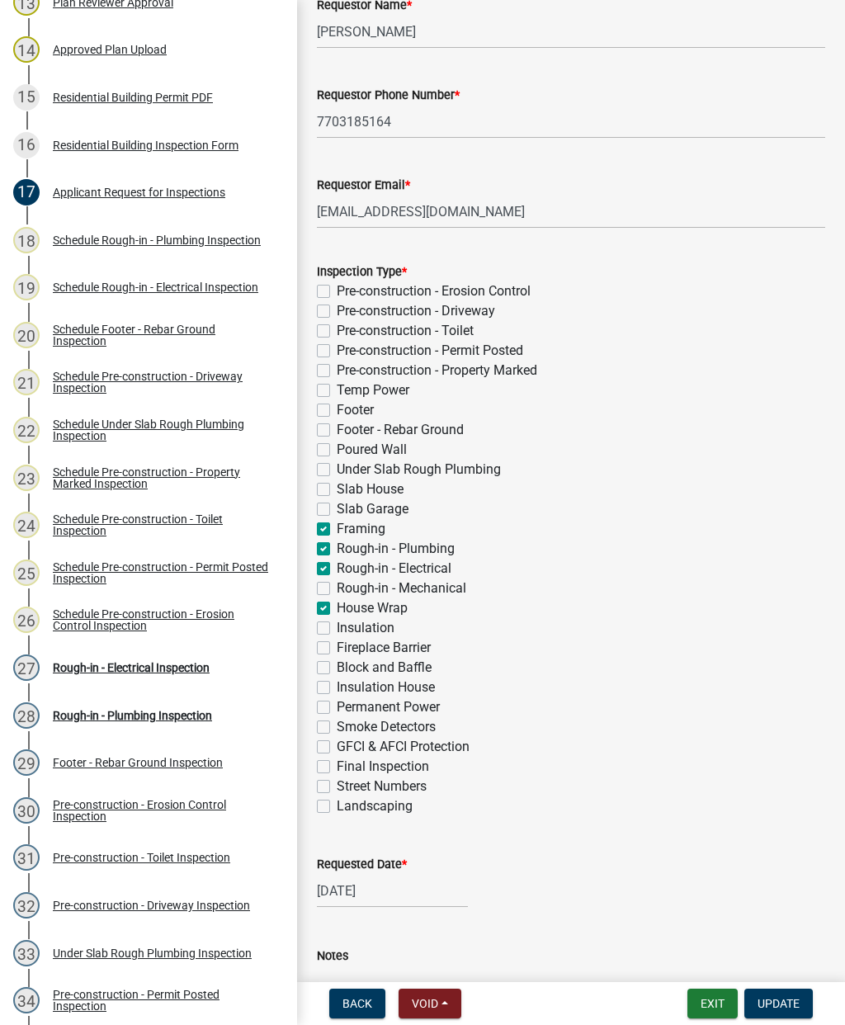
checkbox input "false"
click at [794, 1002] on span "Update" at bounding box center [778, 1003] width 42 height 13
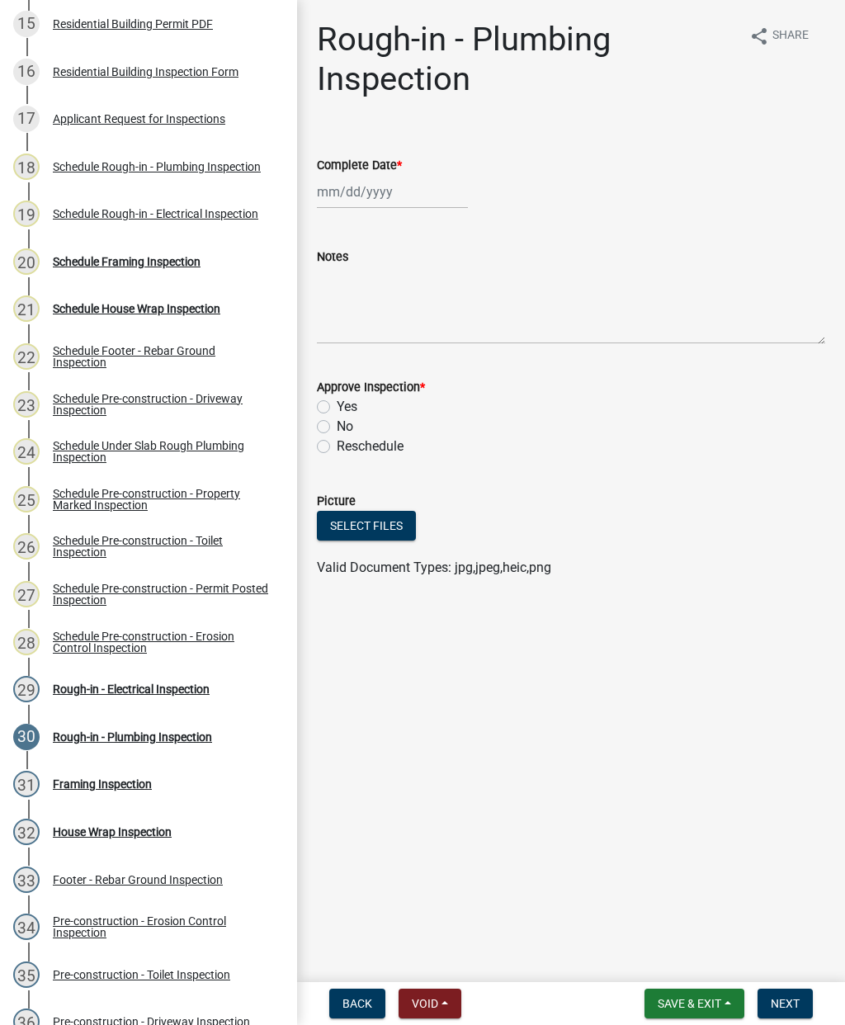
scroll to position [945, 0]
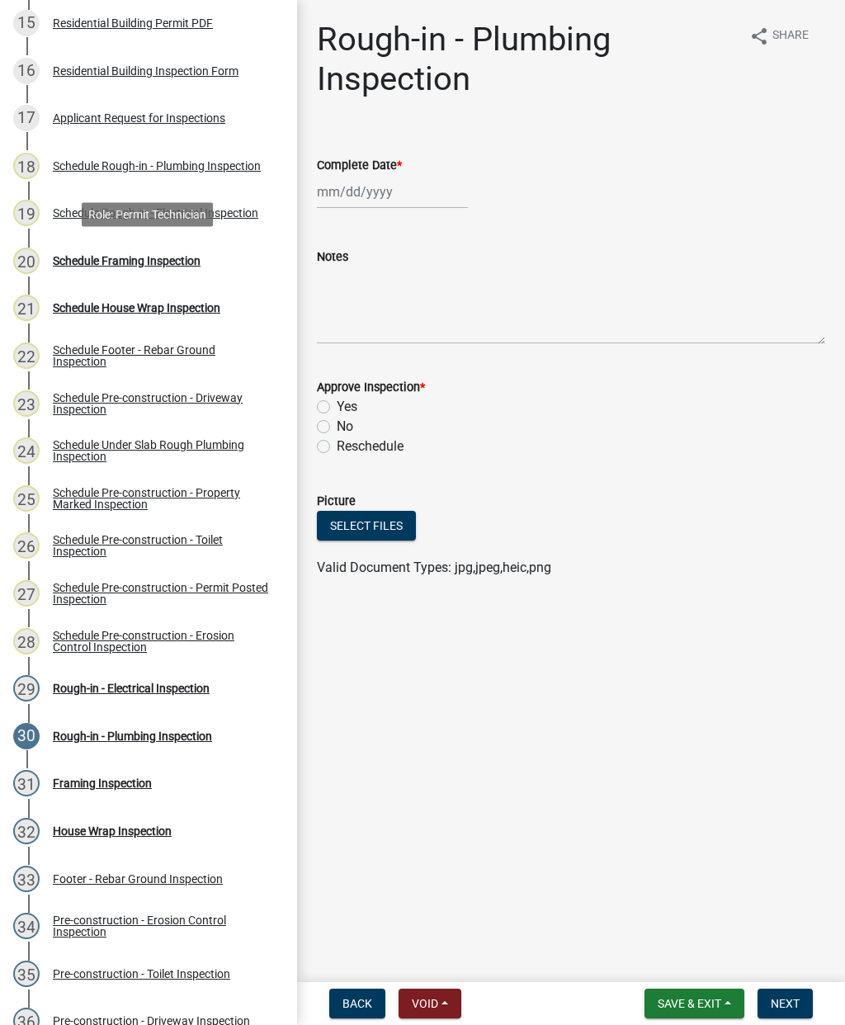
click at [144, 256] on div "Schedule Framing Inspection" at bounding box center [127, 261] width 148 height 12
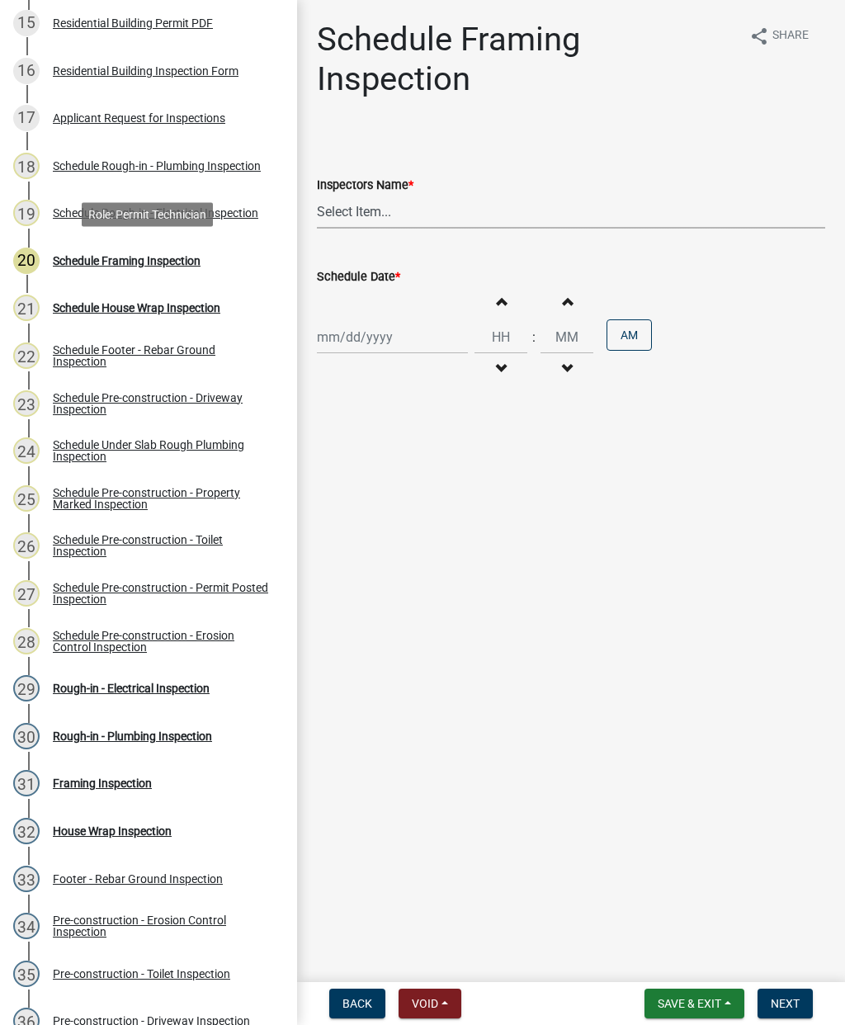
click at [363, 211] on select "Select Item... mrivera ([PERSON_NAME]) [PERSON_NAME] ([PERSON_NAME] ([PERSON_NA…" at bounding box center [571, 212] width 508 height 34
select select "a0ea4169-8540-4a2c-b9f4-cf4c1ffdeb95"
click at [359, 342] on div at bounding box center [392, 337] width 151 height 34
select select "9"
select select "2025"
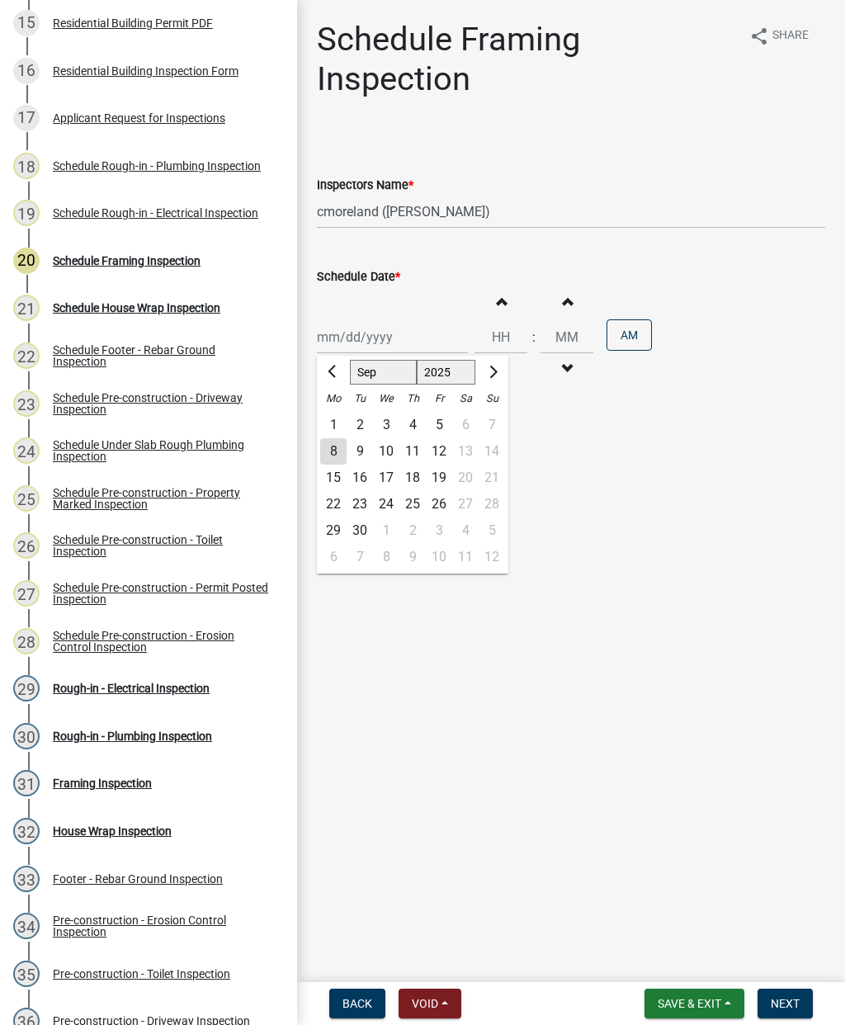
click at [339, 450] on div "8" at bounding box center [333, 451] width 26 height 26
type input "[DATE]"
click at [777, 1005] on span "Next" at bounding box center [785, 1003] width 29 height 13
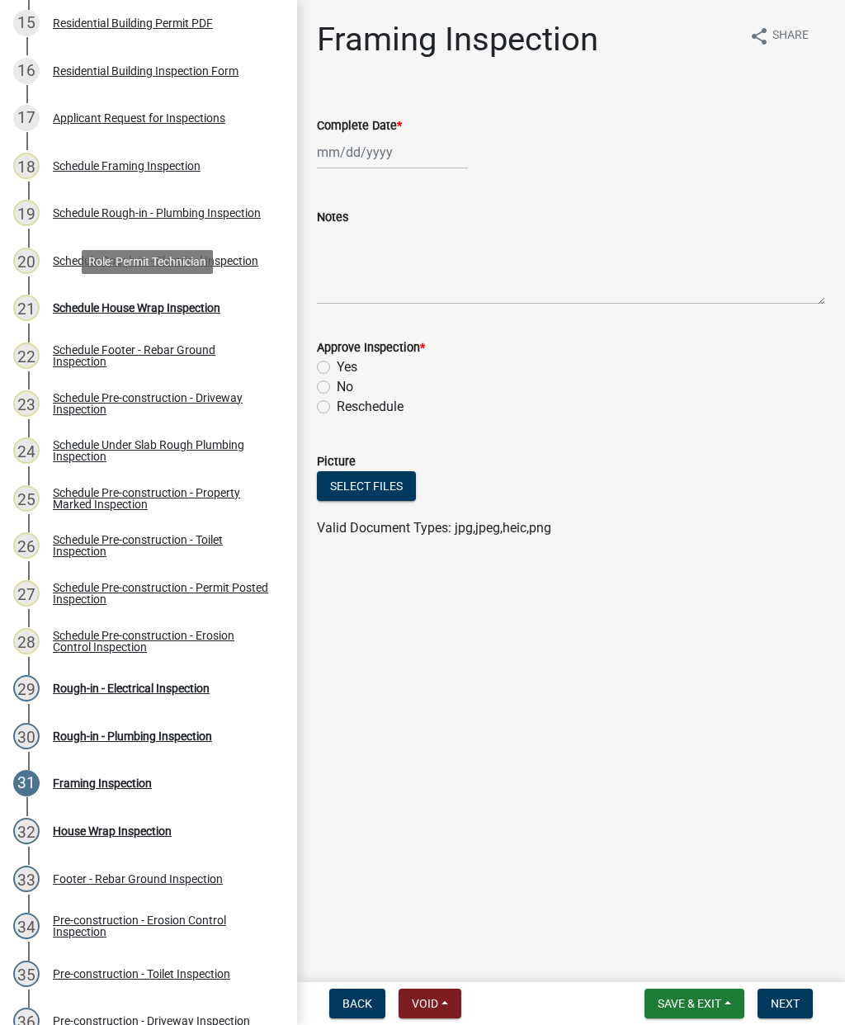
click at [131, 304] on div "Schedule House Wrap Inspection" at bounding box center [136, 308] width 167 height 12
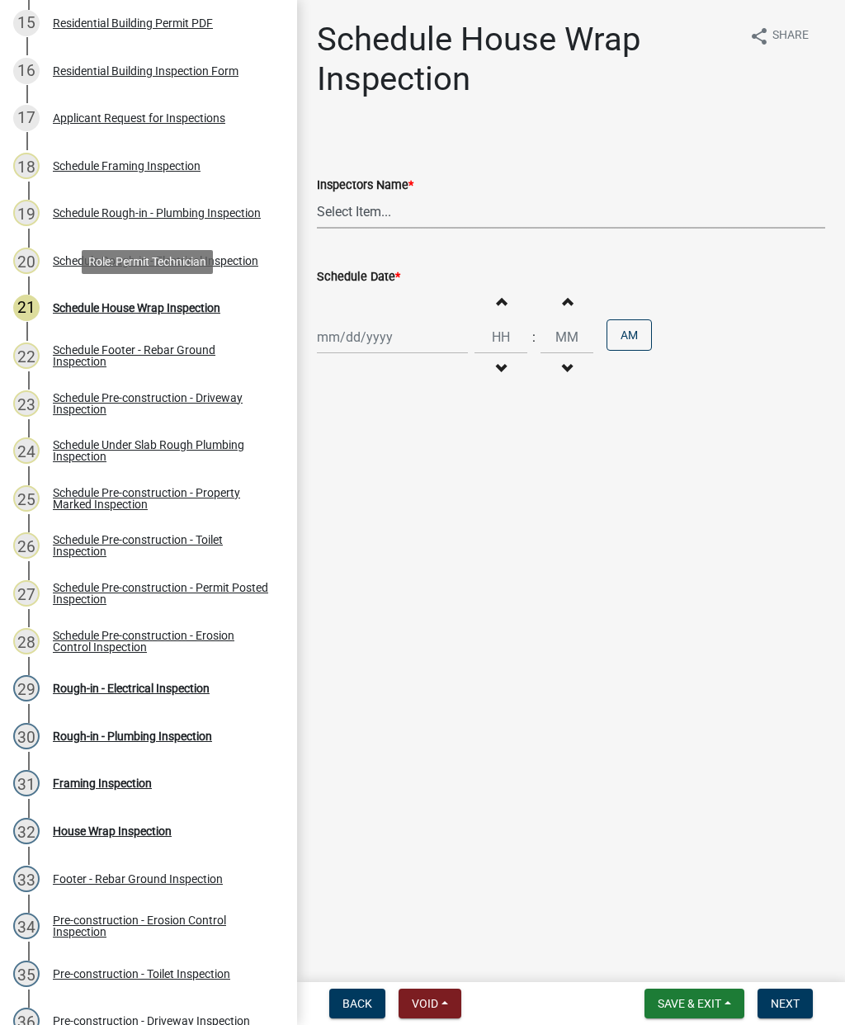
click at [362, 214] on select "Select Item... mrivera ([PERSON_NAME]) [PERSON_NAME] ([PERSON_NAME] ([PERSON_NA…" at bounding box center [571, 212] width 508 height 34
select select "a0ea4169-8540-4a2c-b9f4-cf4c1ffdeb95"
click at [360, 330] on div at bounding box center [392, 337] width 151 height 34
select select "9"
select select "2025"
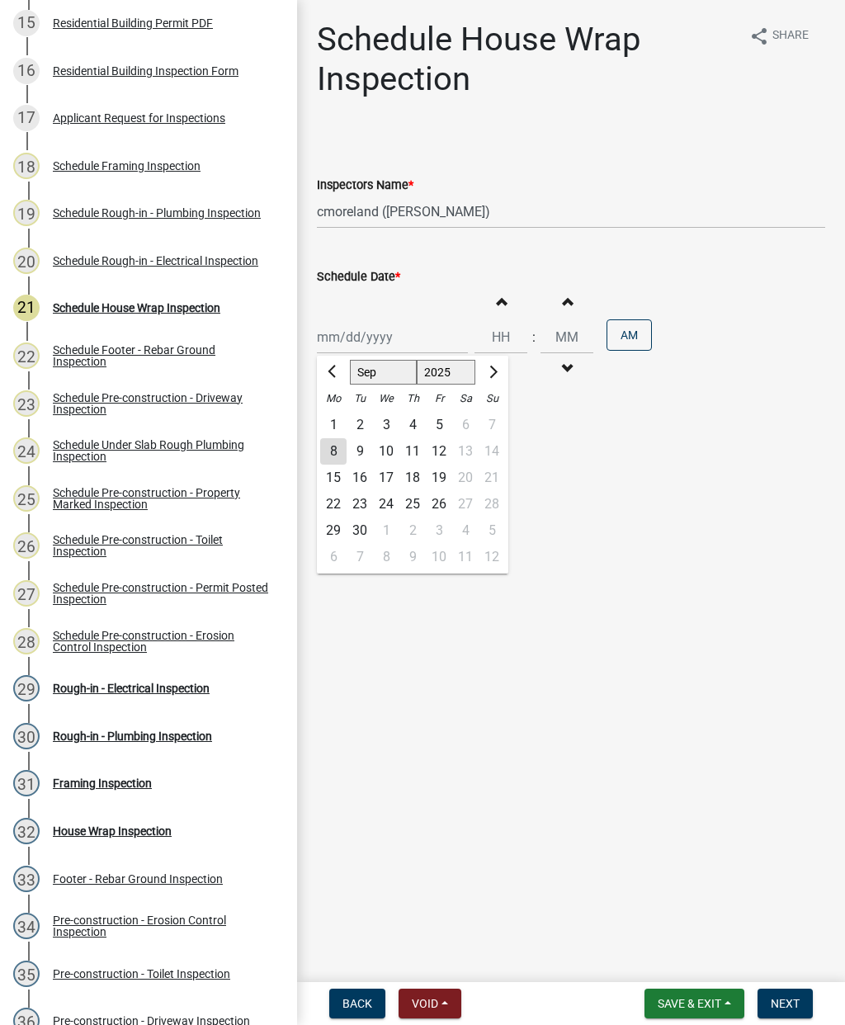
click at [333, 442] on div "8" at bounding box center [333, 451] width 26 height 26
type input "[DATE]"
click at [785, 993] on button "Next" at bounding box center [784, 1003] width 55 height 30
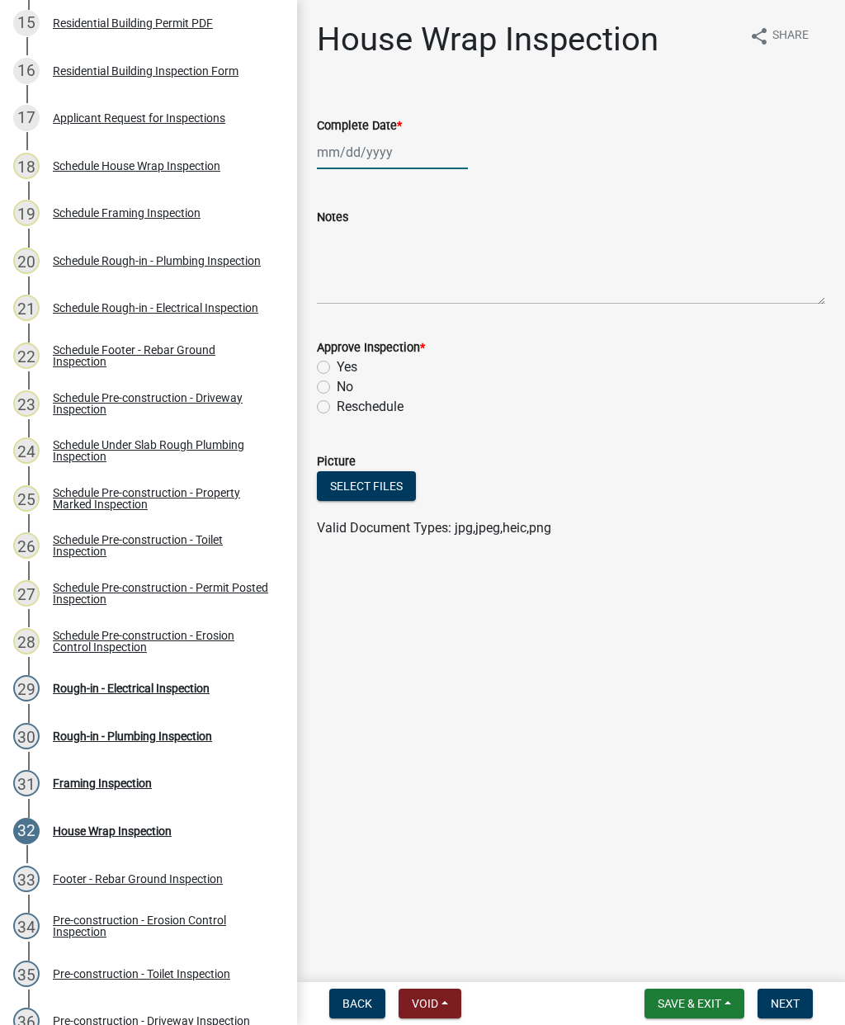
click at [361, 149] on div at bounding box center [392, 152] width 151 height 34
select select "9"
select select "2025"
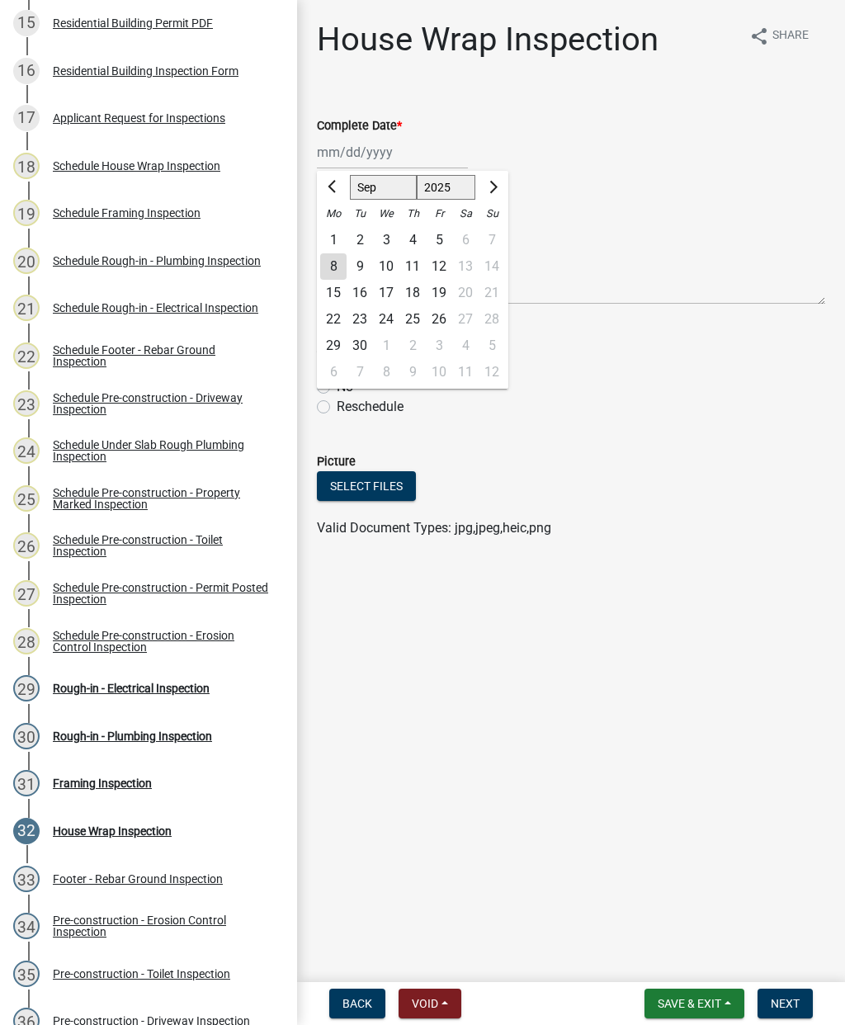
click at [332, 261] on div "8" at bounding box center [333, 266] width 26 height 26
type input "[DATE]"
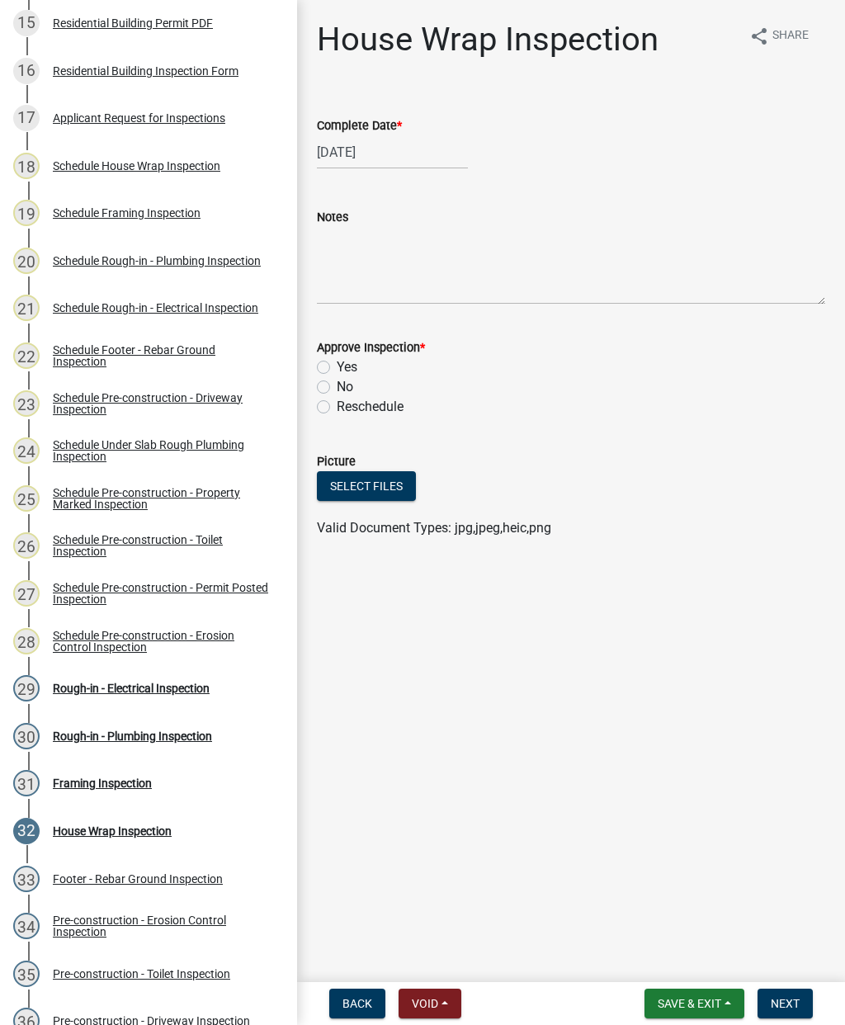
click at [337, 362] on label "Yes" at bounding box center [347, 367] width 21 height 20
click at [337, 362] on input "Yes" at bounding box center [342, 362] width 11 height 11
radio input "true"
click at [783, 1007] on span "Next" at bounding box center [785, 1003] width 29 height 13
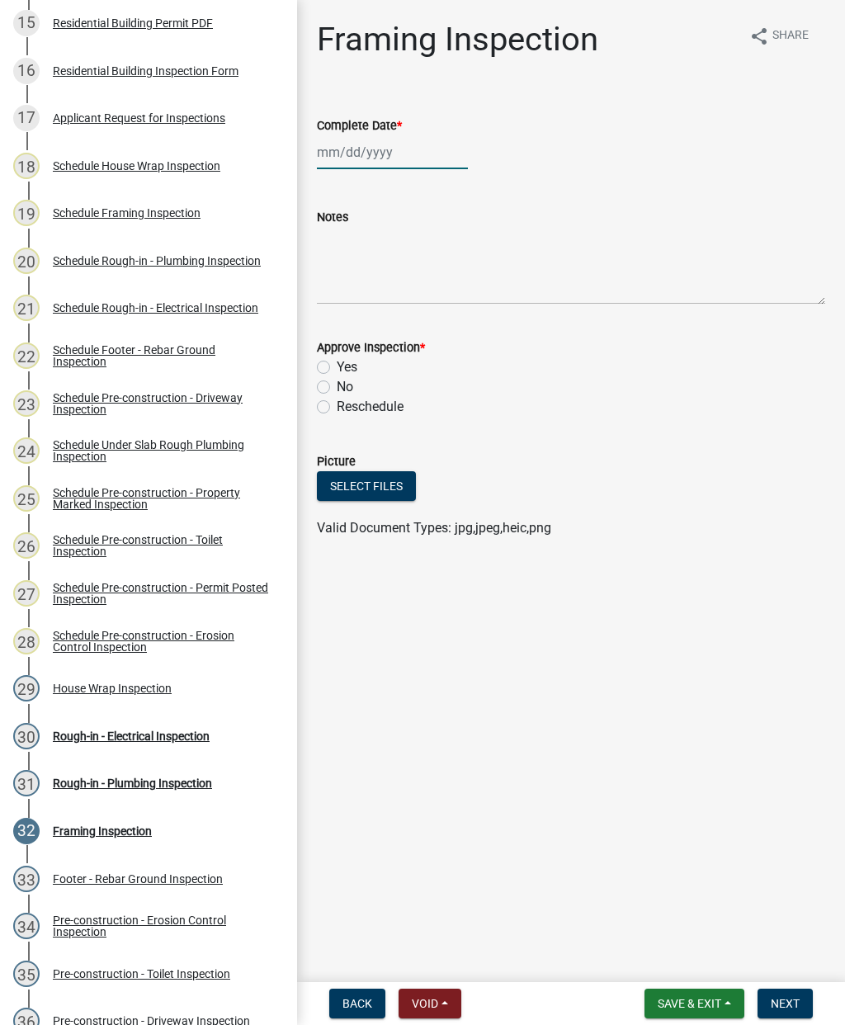
click at [365, 159] on div at bounding box center [392, 152] width 151 height 34
select select "9"
select select "2025"
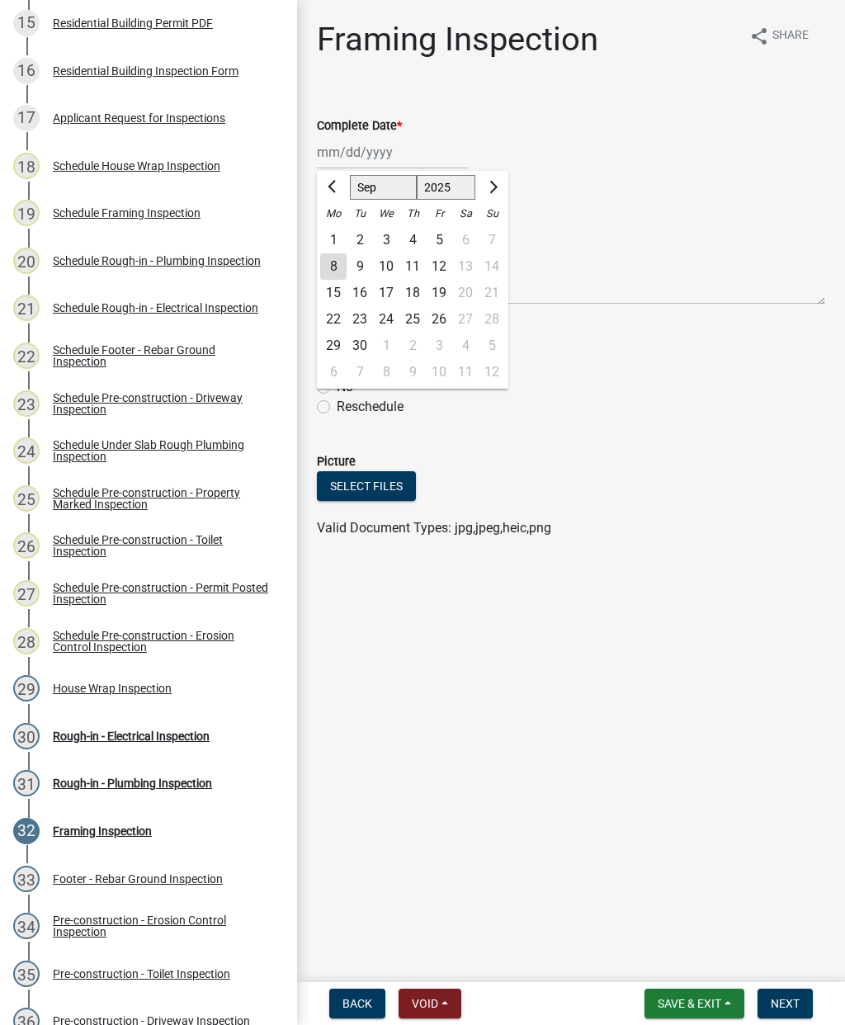
click at [337, 273] on div "8" at bounding box center [333, 266] width 26 height 26
type input "[DATE]"
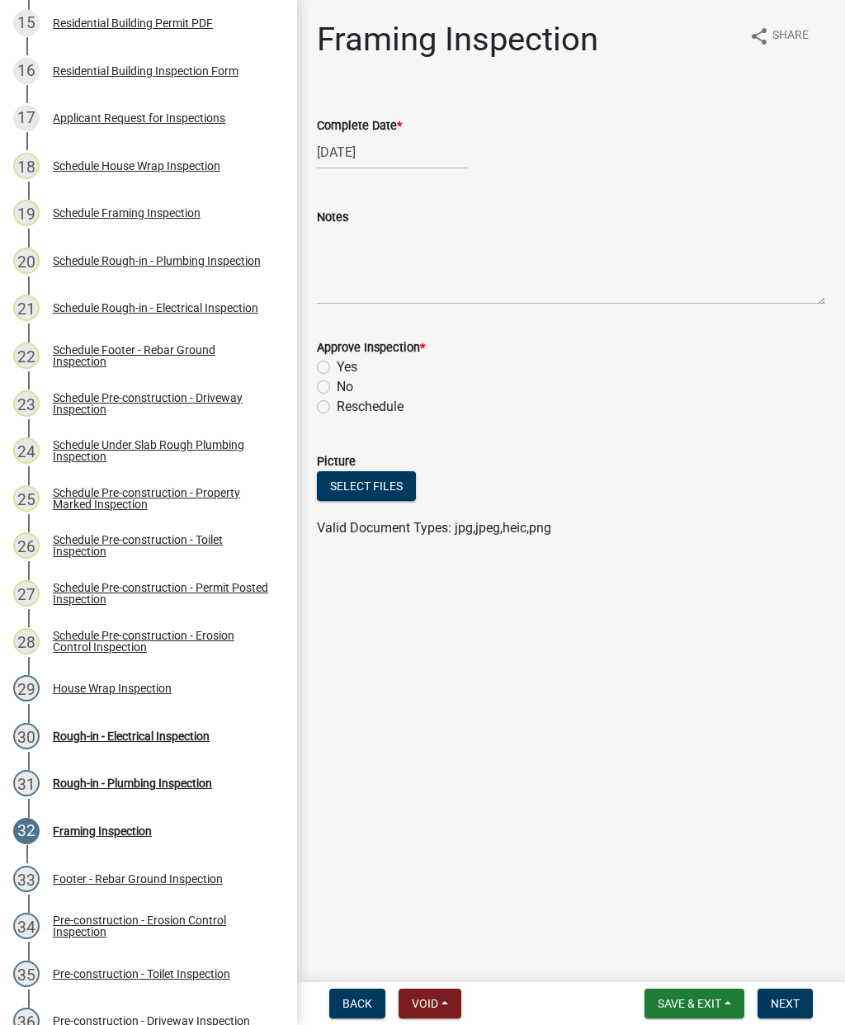
click at [337, 371] on label "Yes" at bounding box center [347, 367] width 21 height 20
click at [337, 368] on input "Yes" at bounding box center [342, 362] width 11 height 11
radio input "true"
click at [786, 1001] on span "Next" at bounding box center [785, 1003] width 29 height 13
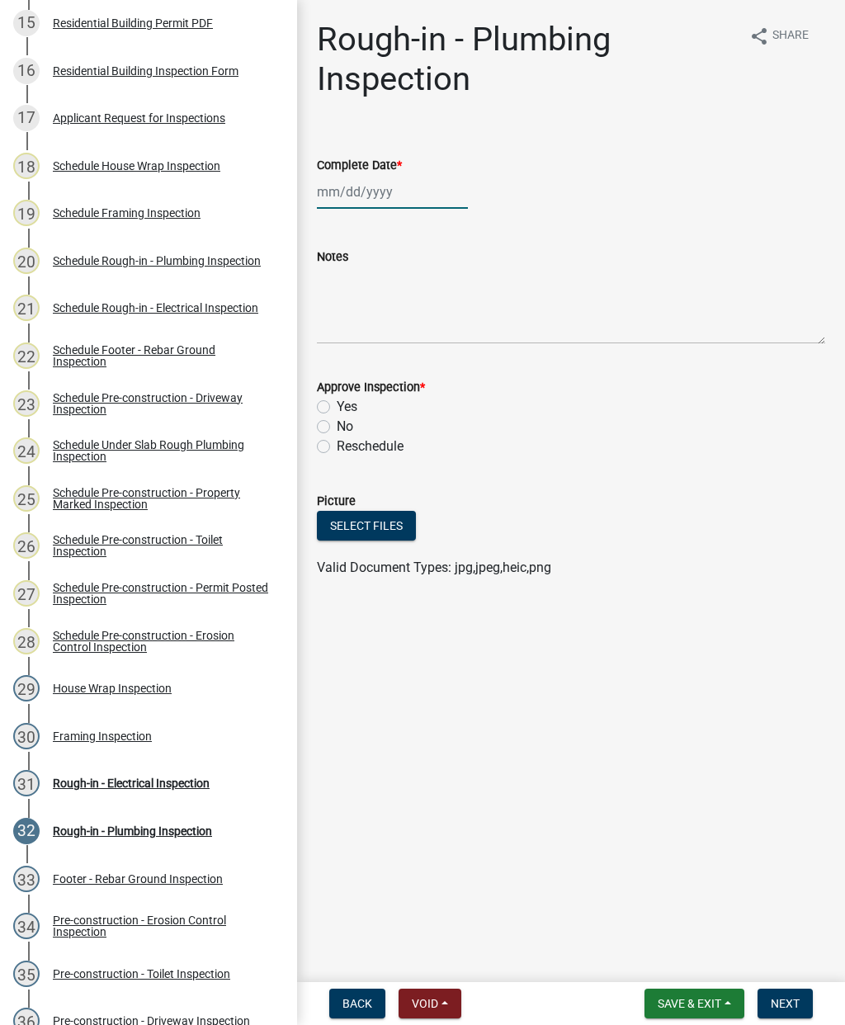
click at [352, 195] on div at bounding box center [392, 192] width 151 height 34
select select "9"
select select "2025"
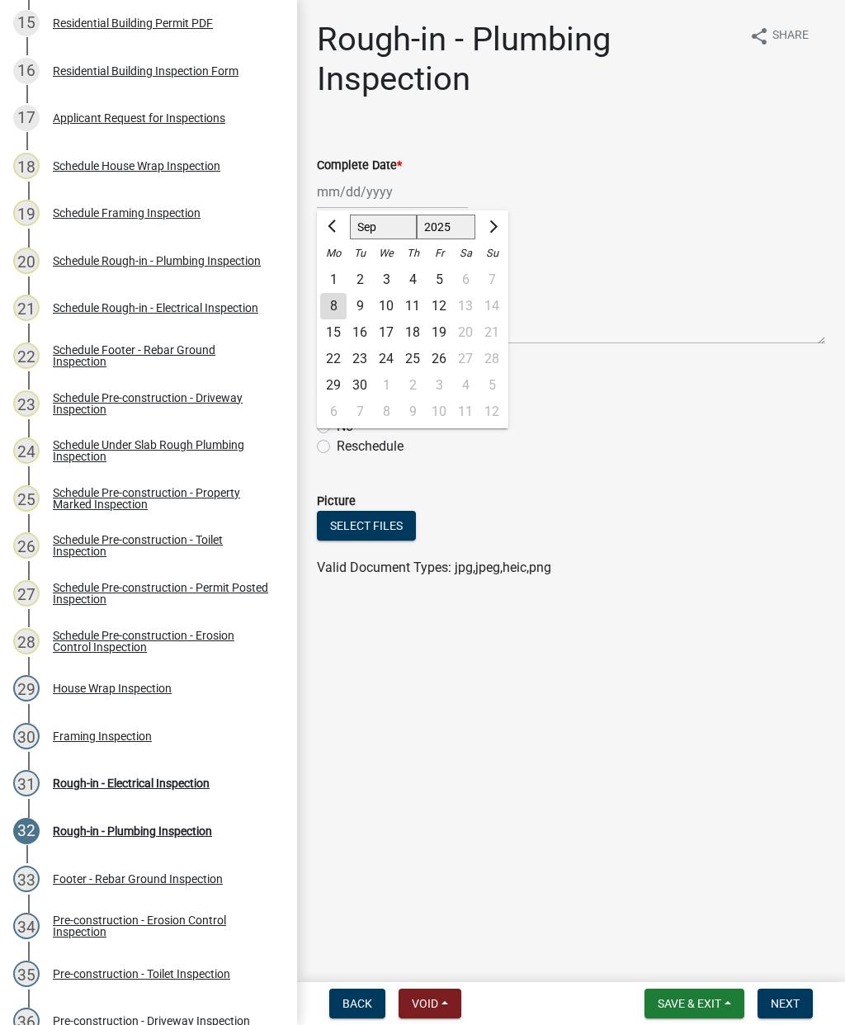
click at [336, 304] on div "8" at bounding box center [333, 306] width 26 height 26
type input "[DATE]"
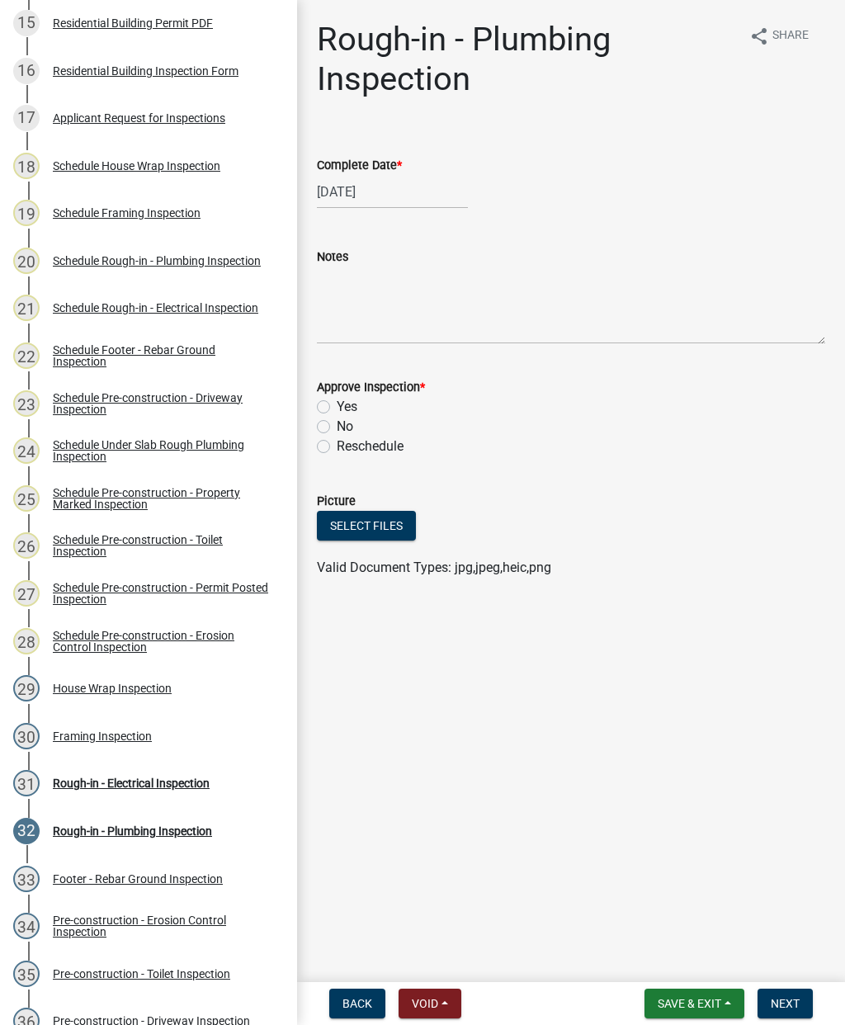
click at [337, 413] on label "Yes" at bounding box center [347, 407] width 21 height 20
click at [337, 408] on input "Yes" at bounding box center [342, 402] width 11 height 11
radio input "true"
click at [793, 998] on span "Next" at bounding box center [785, 1003] width 29 height 13
click at [362, 192] on div at bounding box center [392, 192] width 151 height 34
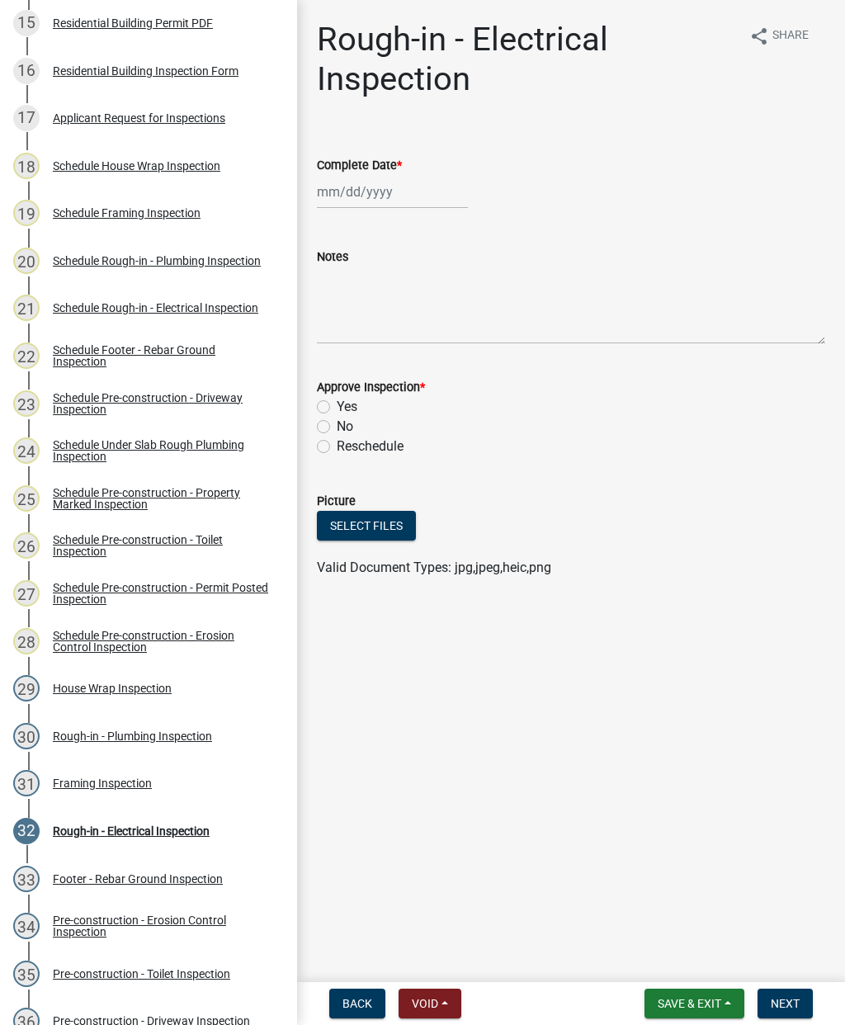
select select "9"
select select "2025"
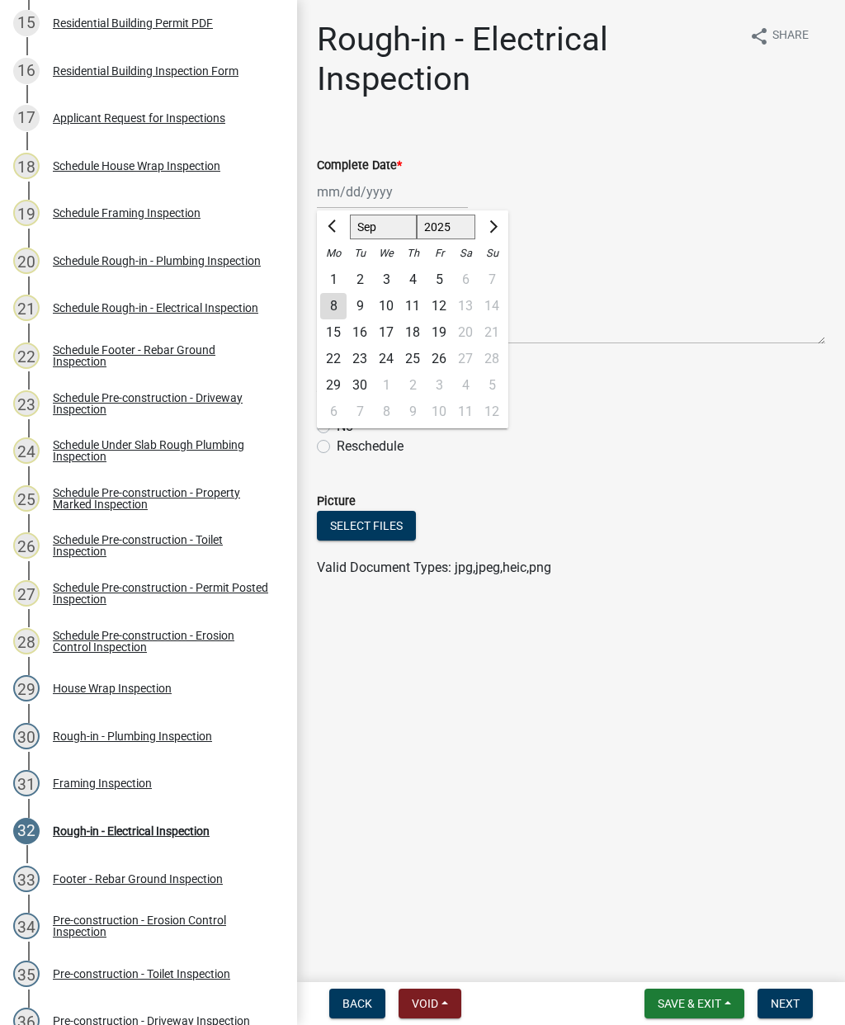
click at [334, 304] on div "8" at bounding box center [333, 306] width 26 height 26
type input "[DATE]"
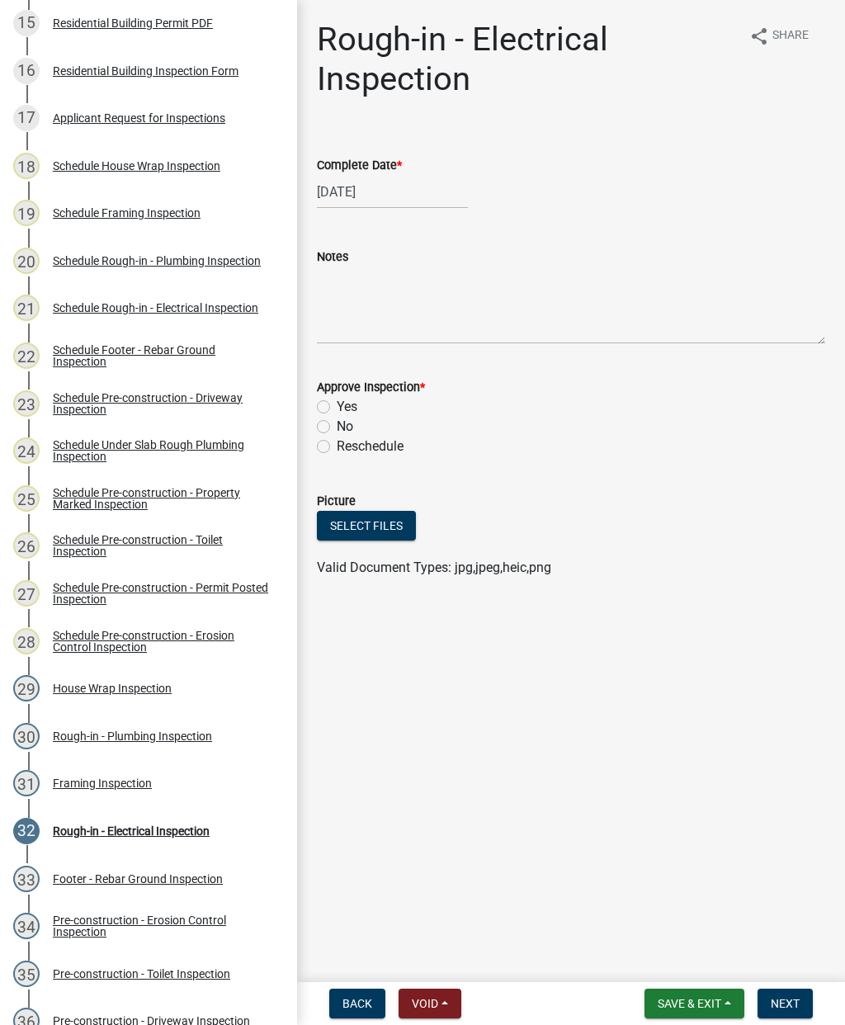
click at [337, 409] on label "Yes" at bounding box center [347, 407] width 21 height 20
click at [337, 408] on input "Yes" at bounding box center [342, 402] width 11 height 11
radio input "true"
click at [791, 1001] on span "Next" at bounding box center [785, 1003] width 29 height 13
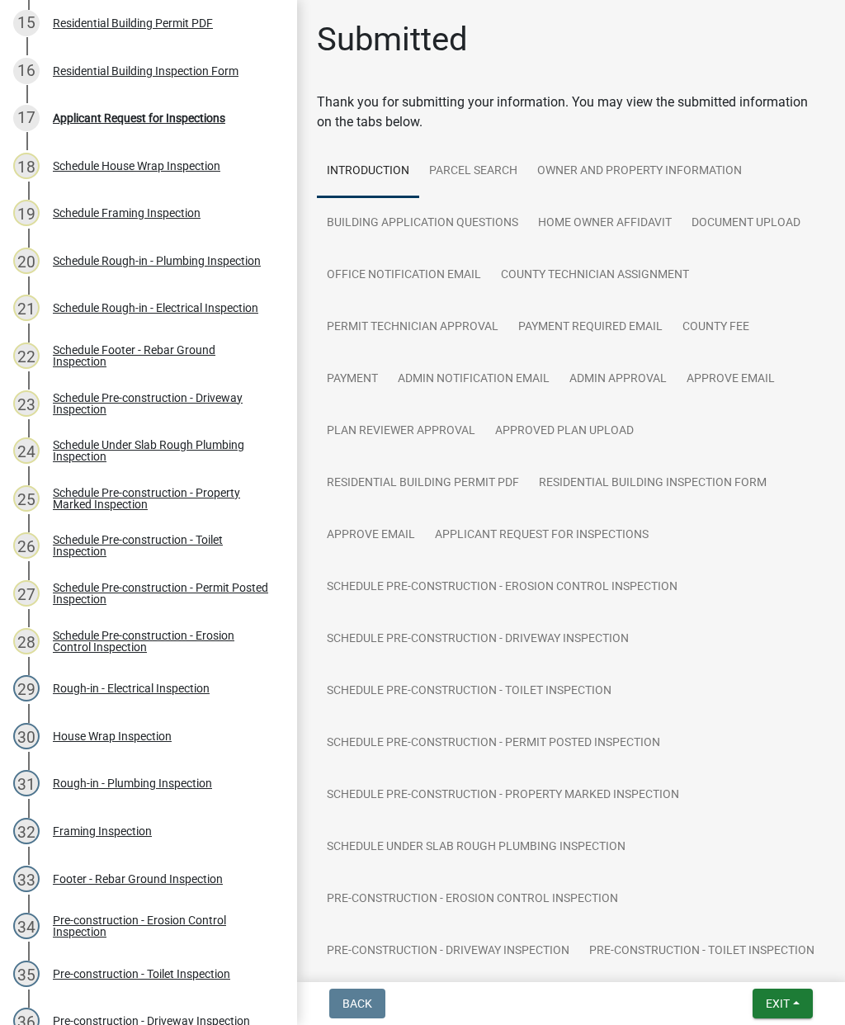
scroll to position [0, 0]
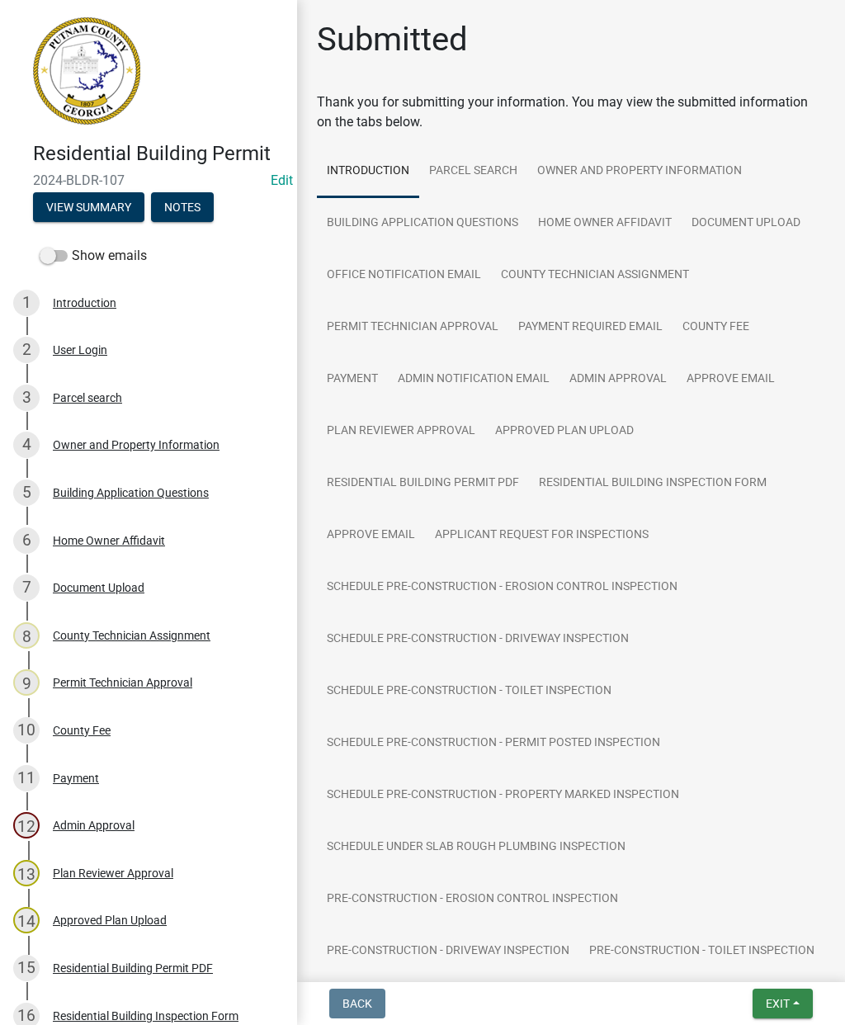
click at [777, 999] on span "Exit" at bounding box center [778, 1003] width 24 height 13
click at [743, 954] on button "Save & Exit" at bounding box center [748, 961] width 132 height 40
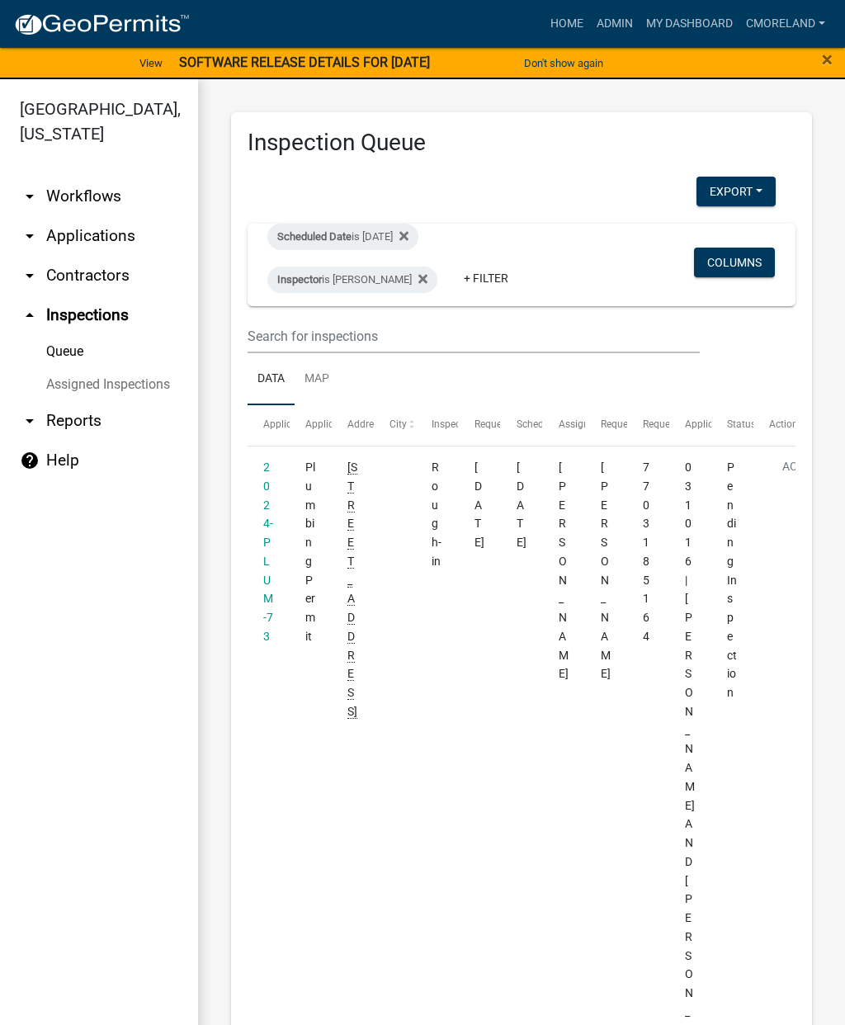
click at [267, 523] on link "2024-PLUM-73" at bounding box center [268, 551] width 10 height 182
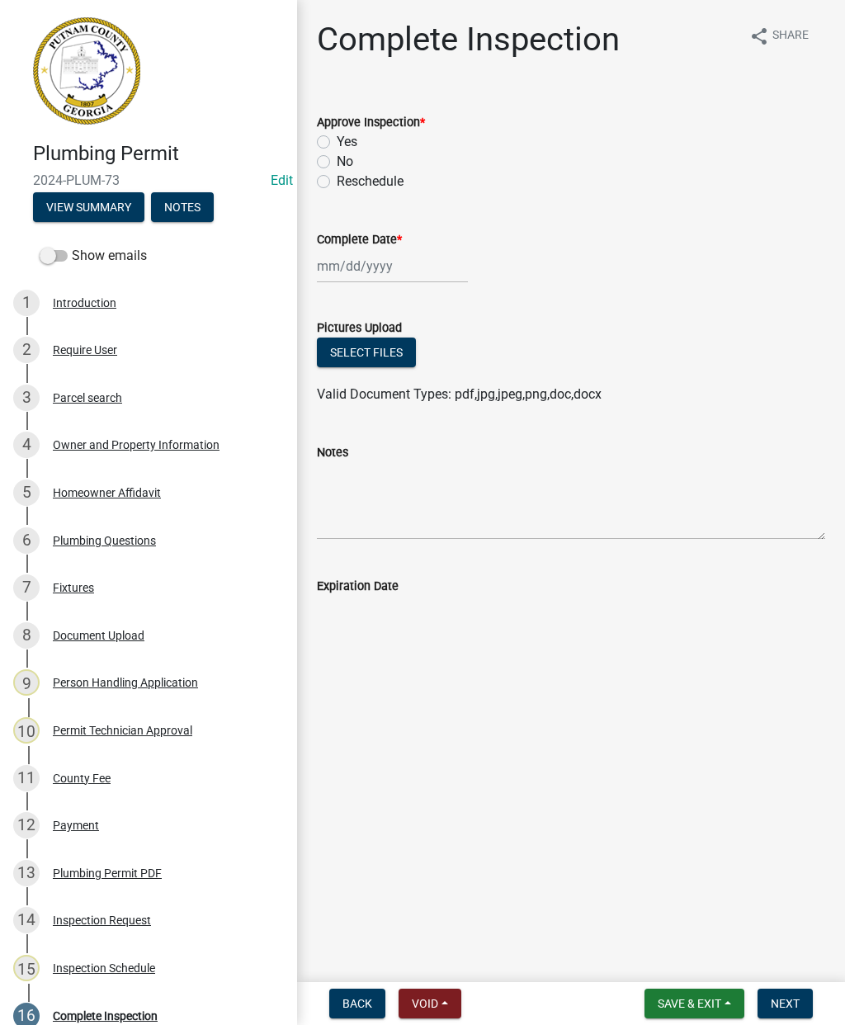
click at [337, 141] on label "Yes" at bounding box center [347, 142] width 21 height 20
click at [337, 141] on input "Yes" at bounding box center [342, 137] width 11 height 11
radio input "true"
click at [354, 262] on div at bounding box center [392, 266] width 151 height 34
select select "9"
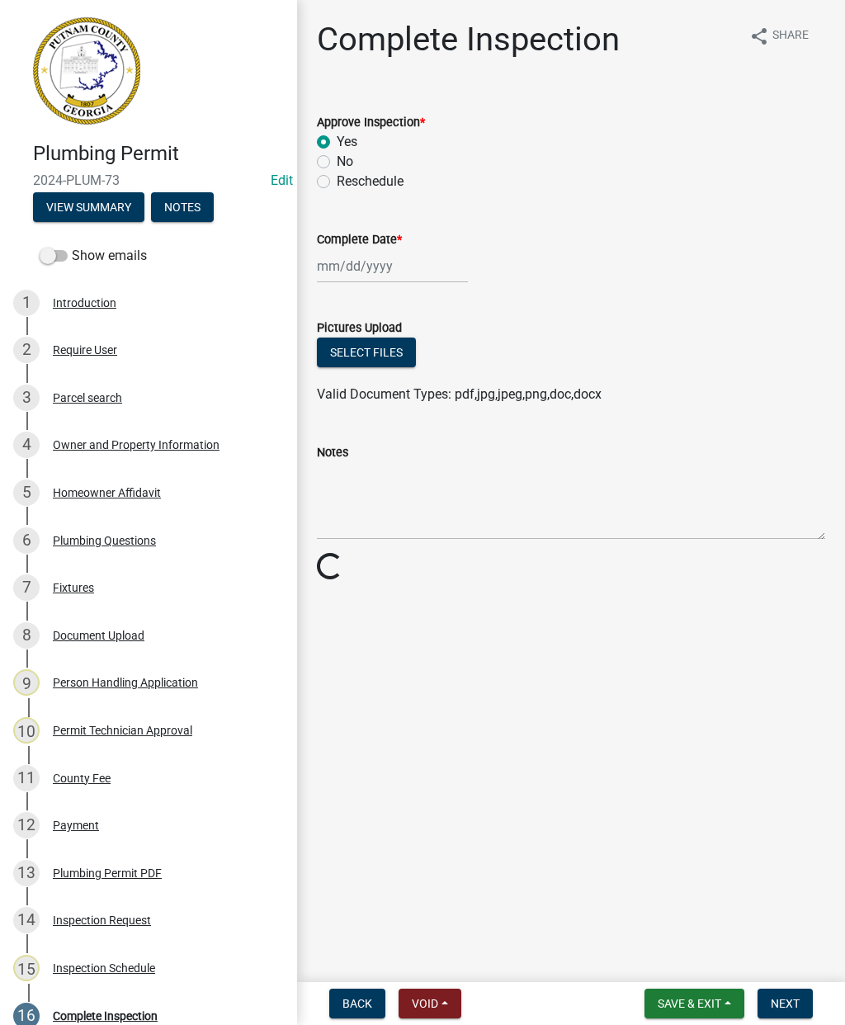
select select "2025"
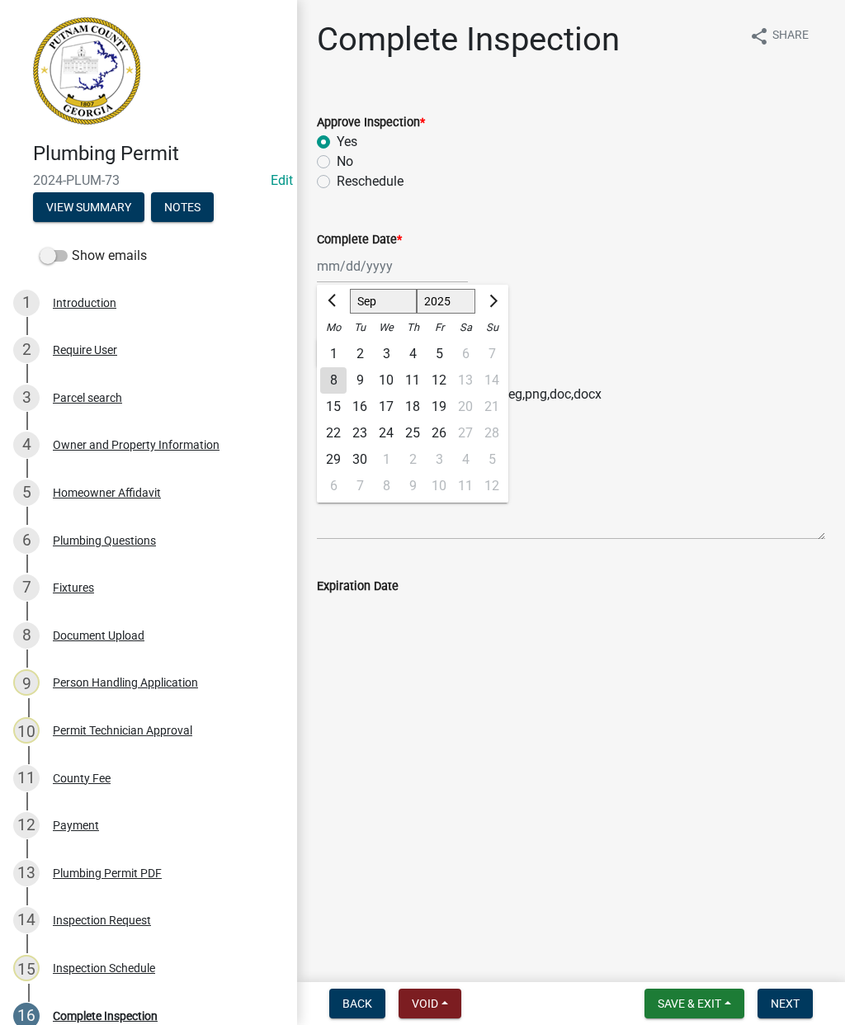
click at [337, 385] on div "8" at bounding box center [333, 380] width 26 height 26
type input "[DATE]"
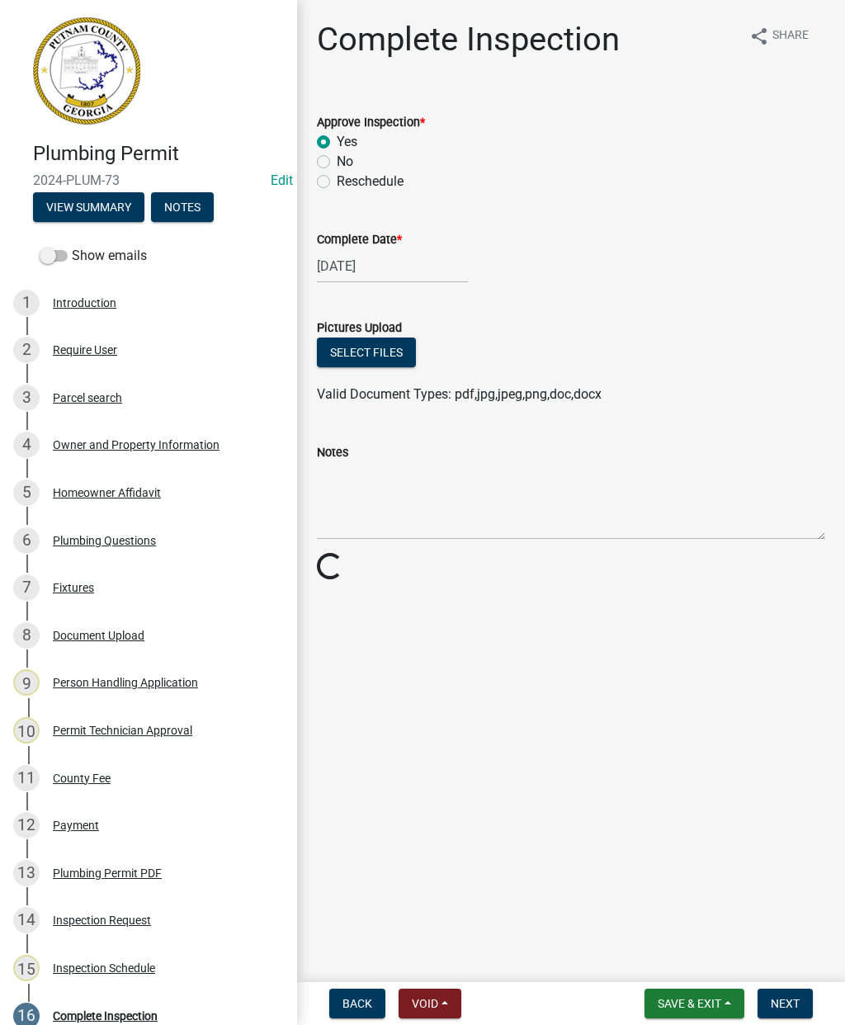
click at [783, 1009] on span "Next" at bounding box center [785, 1003] width 29 height 13
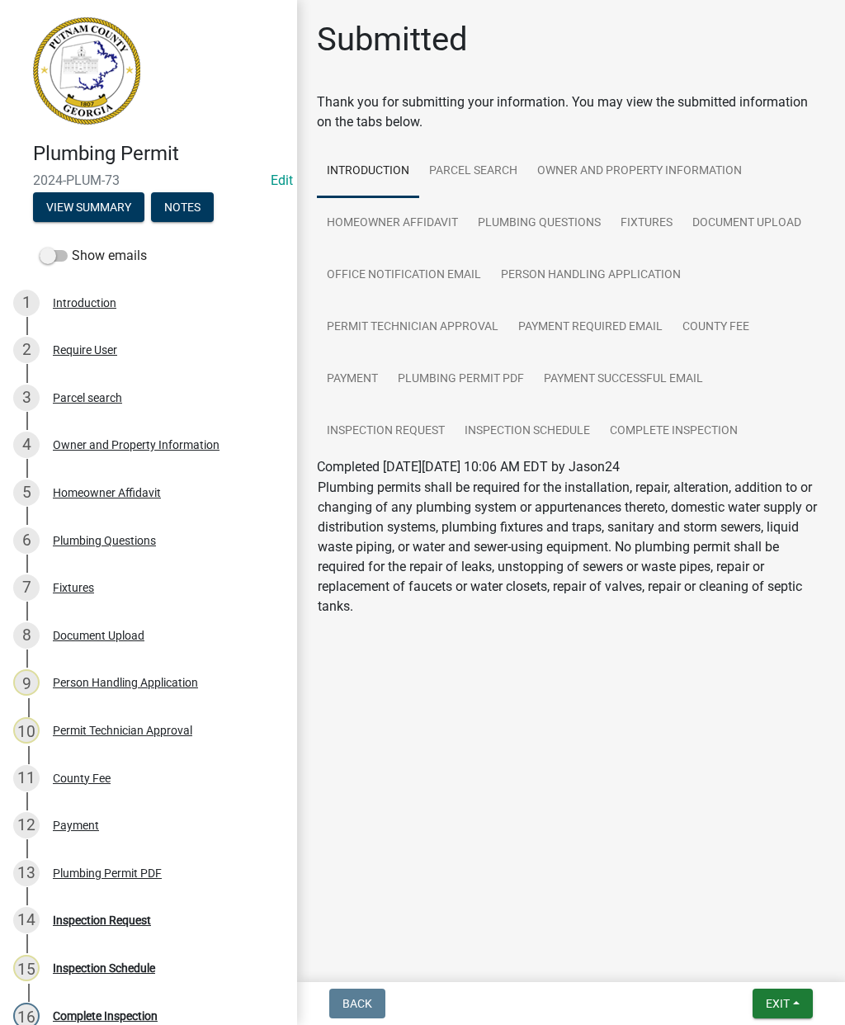
click at [778, 997] on span "Exit" at bounding box center [778, 1003] width 24 height 13
click at [727, 950] on button "Save & Exit" at bounding box center [748, 961] width 132 height 40
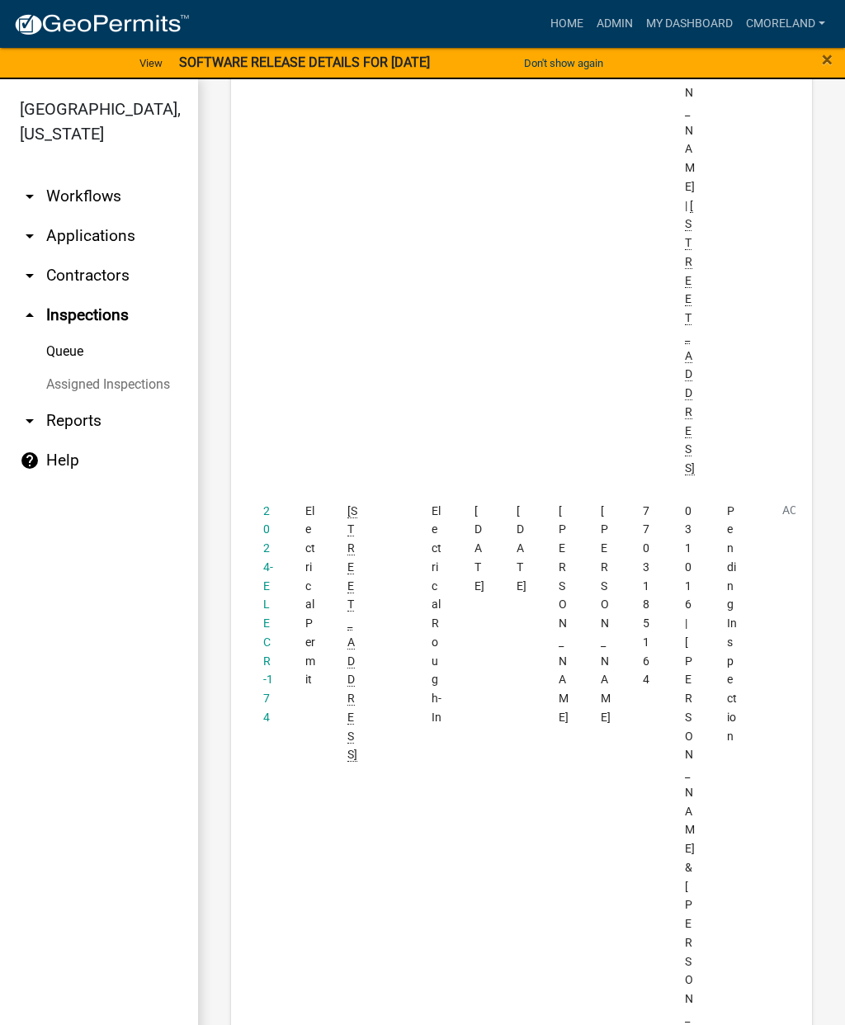
scroll to position [913, 0]
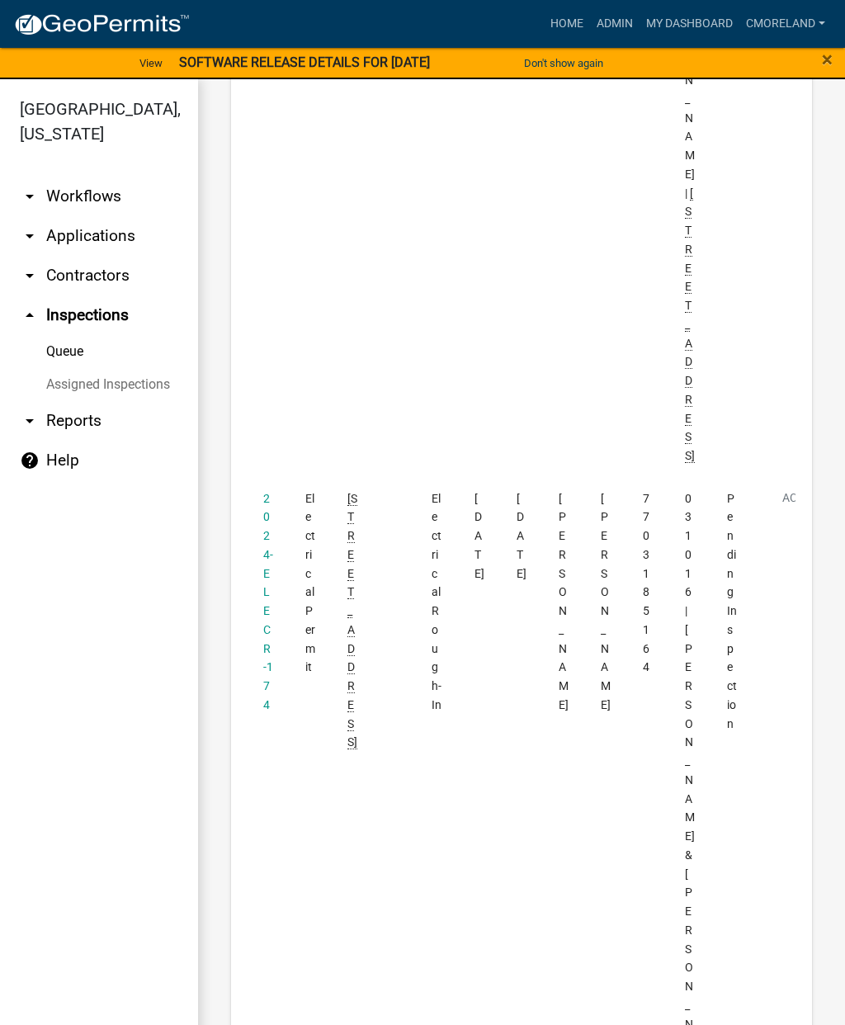
click at [267, 492] on link "2024-ELECR-174" at bounding box center [268, 601] width 10 height 219
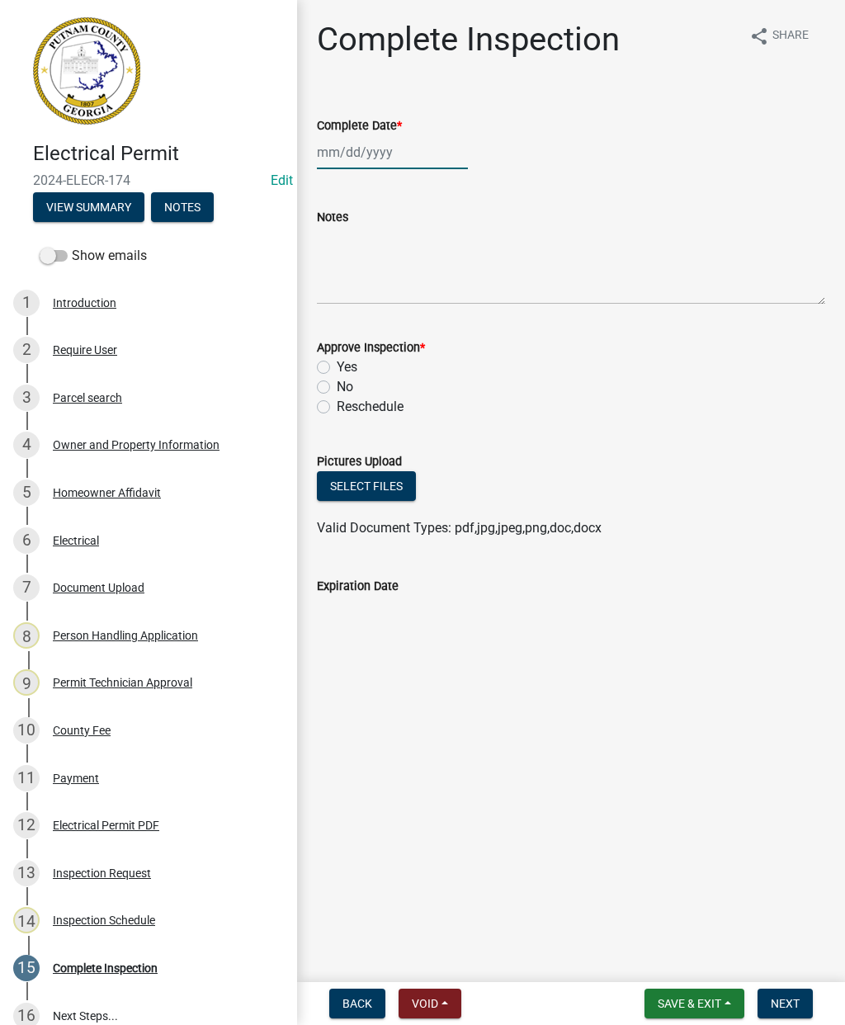
click at [335, 148] on div at bounding box center [392, 152] width 151 height 34
select select "9"
select select "2025"
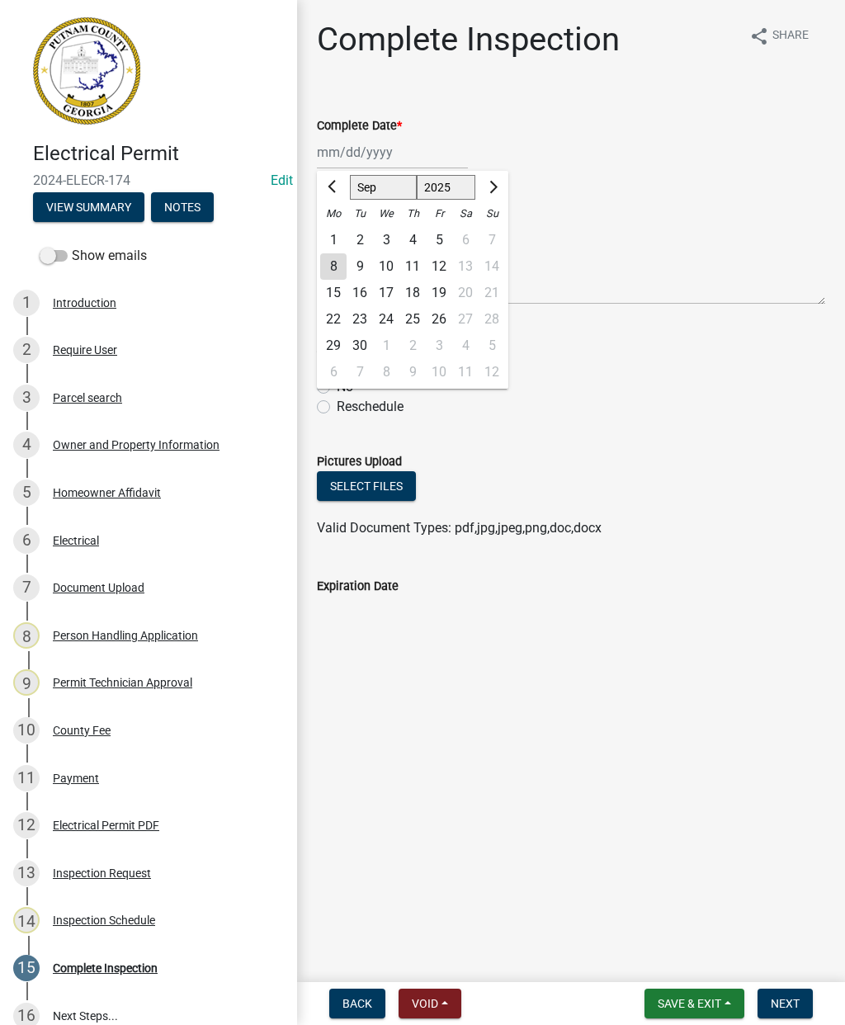
click at [328, 272] on div "8" at bounding box center [333, 266] width 26 height 26
type input "[DATE]"
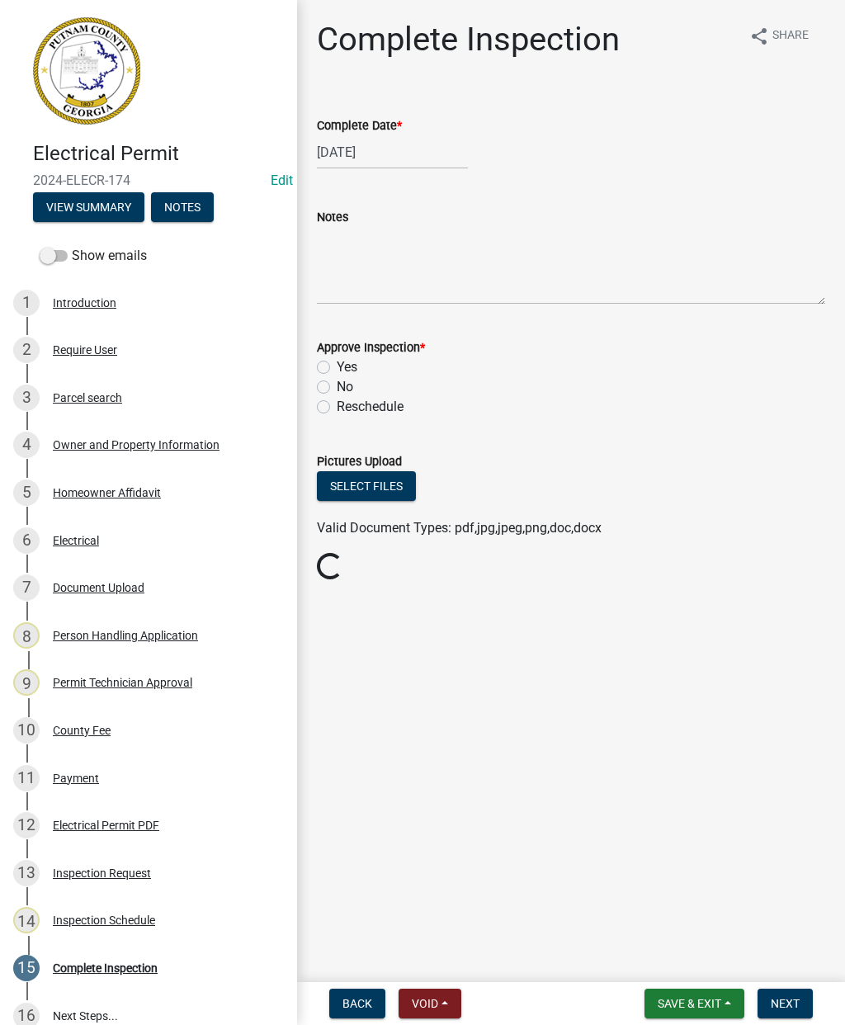
click at [337, 361] on label "Yes" at bounding box center [347, 367] width 21 height 20
click at [337, 361] on input "Yes" at bounding box center [342, 362] width 11 height 11
radio input "true"
click at [786, 1009] on span "Next" at bounding box center [785, 1003] width 29 height 13
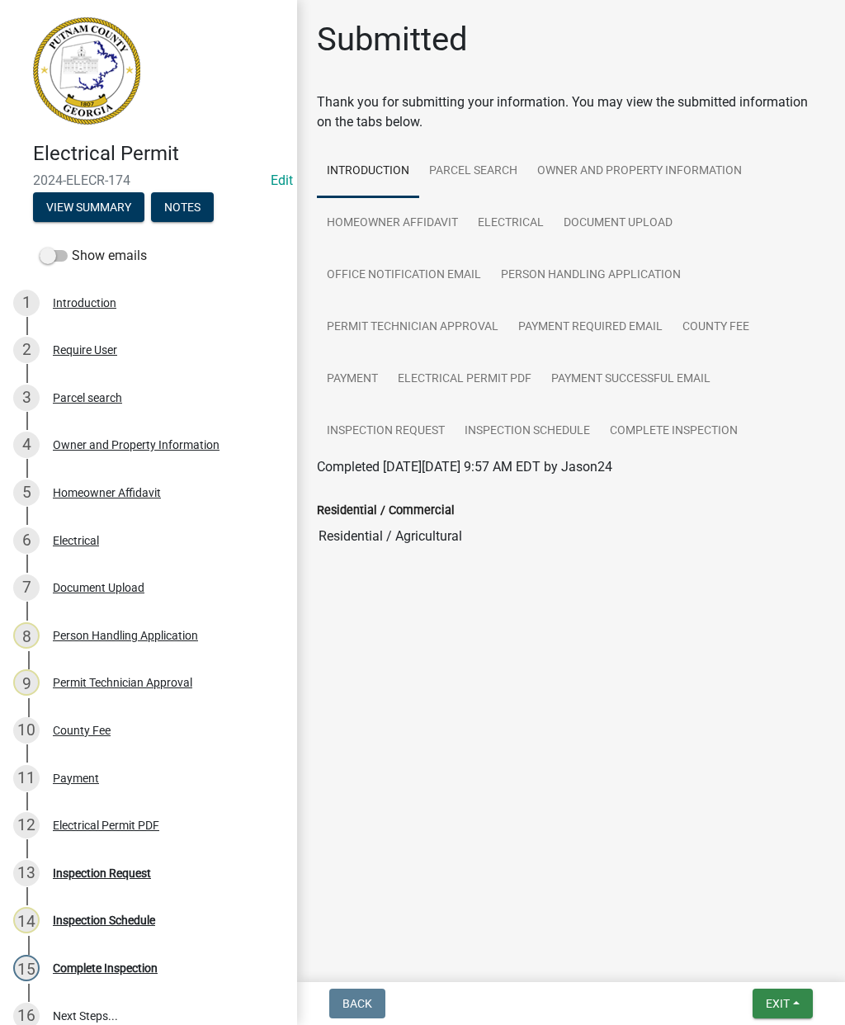
click at [786, 998] on span "Exit" at bounding box center [778, 1003] width 24 height 13
click at [745, 950] on button "Save & Exit" at bounding box center [748, 961] width 132 height 40
